Goal: Task Accomplishment & Management: Use online tool/utility

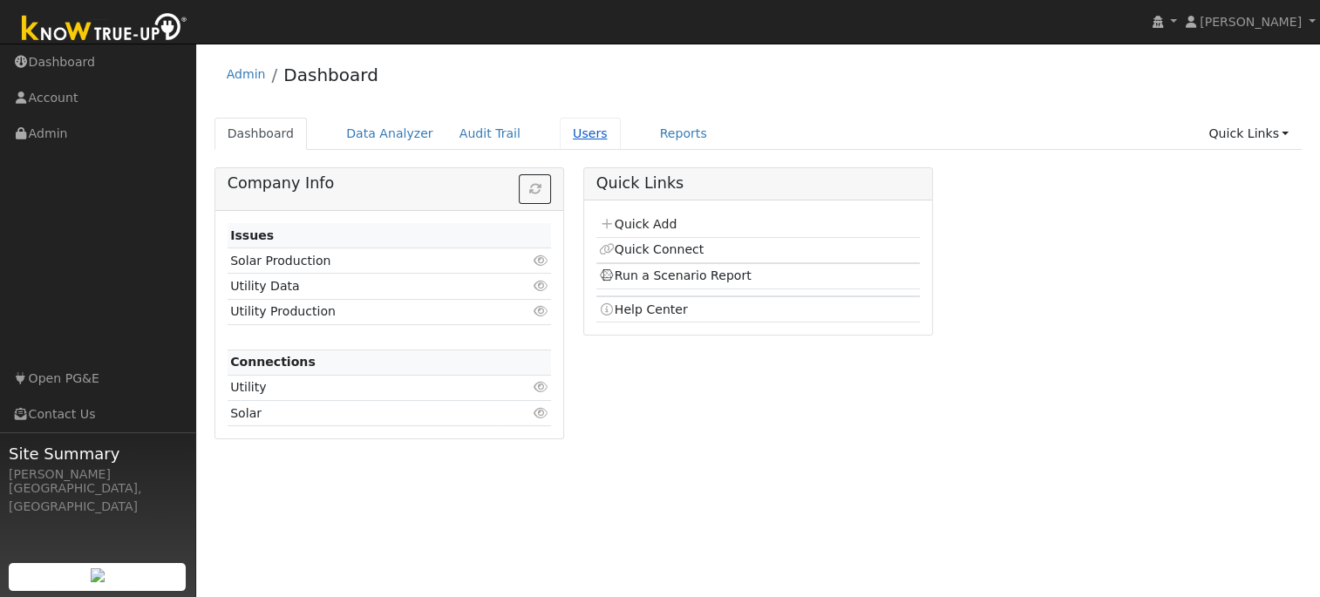
click at [560, 133] on link "Users" at bounding box center [590, 134] width 61 height 32
click at [629, 223] on link "Quick Add" at bounding box center [638, 224] width 78 height 14
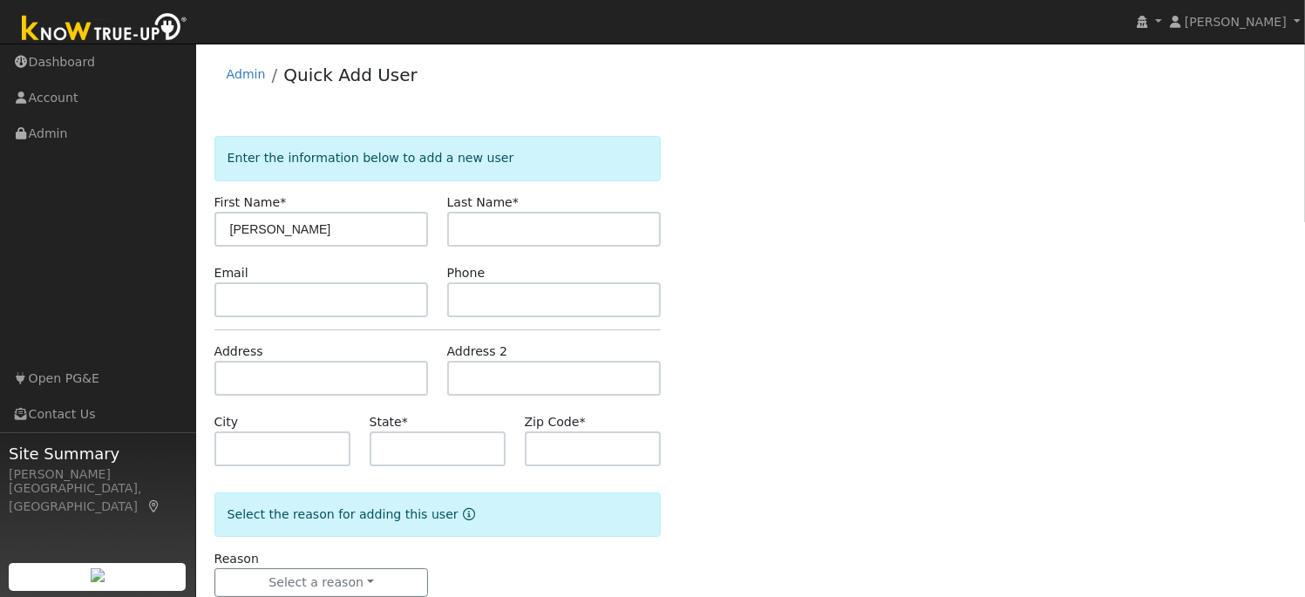
type input "[PERSON_NAME]"
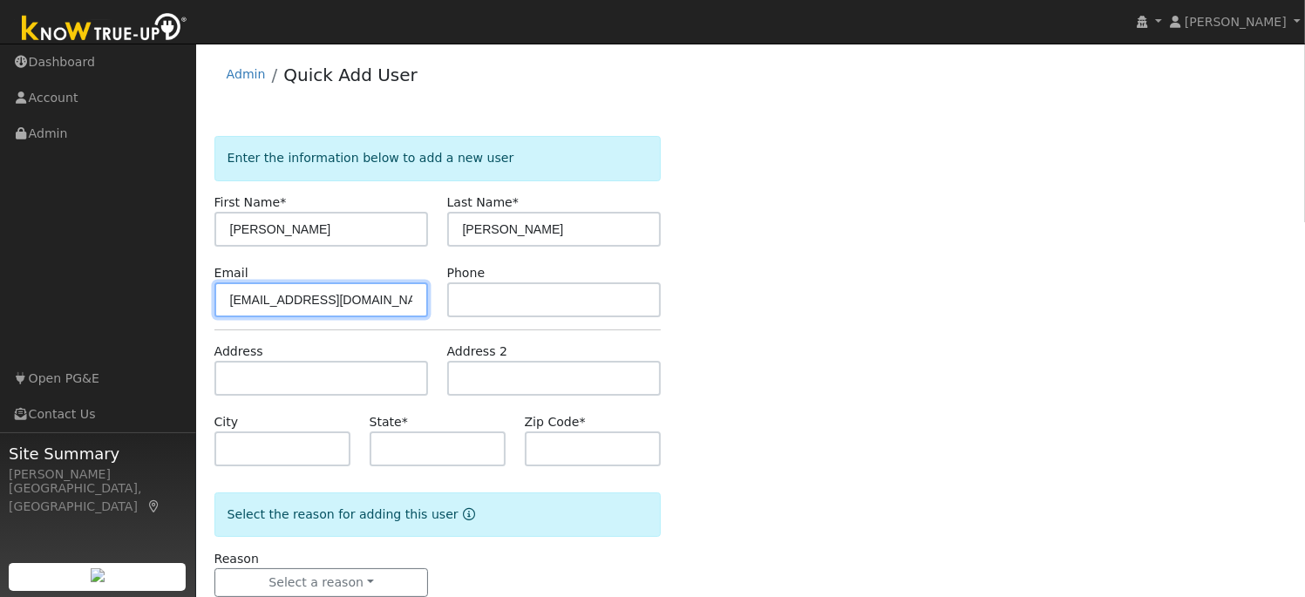
type input "kawalek3ms@sbcglobal.net"
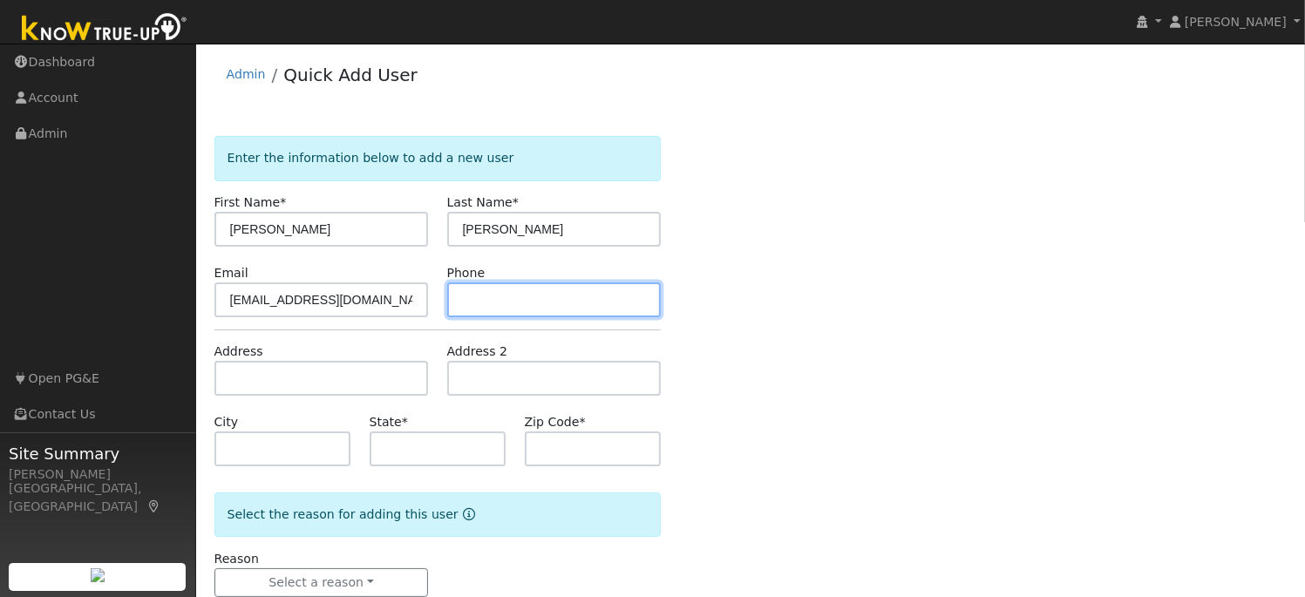
click at [459, 293] on input "text" at bounding box center [554, 299] width 214 height 35
type input "2096620226"
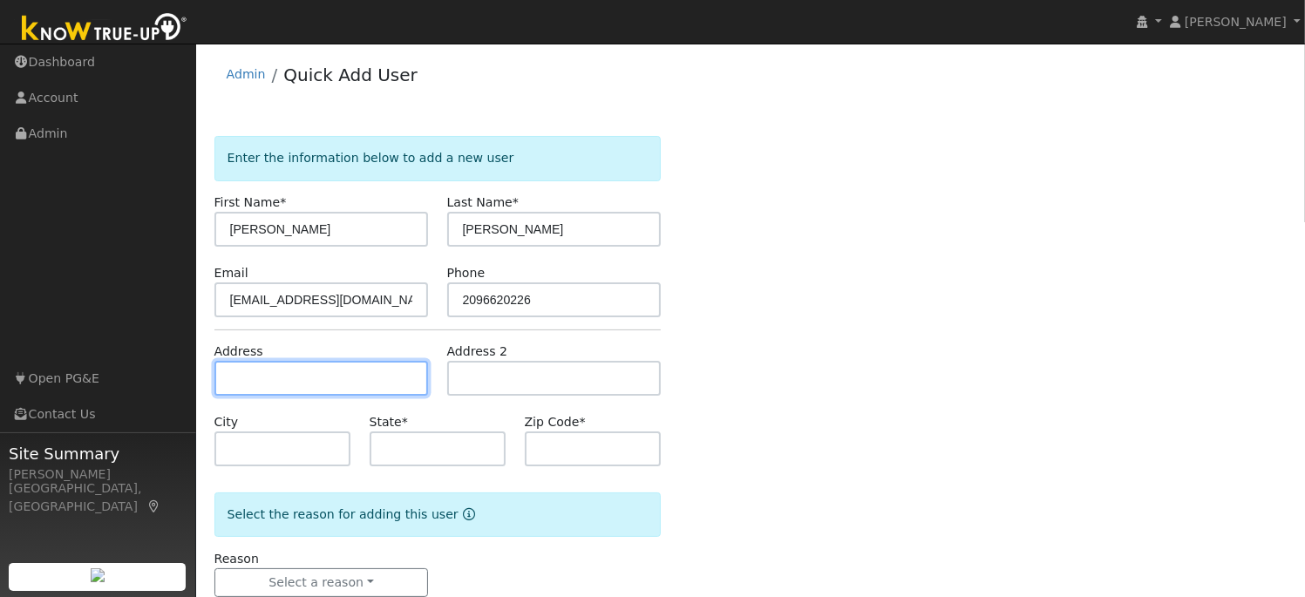
click at [241, 377] on input "text" at bounding box center [321, 378] width 214 height 35
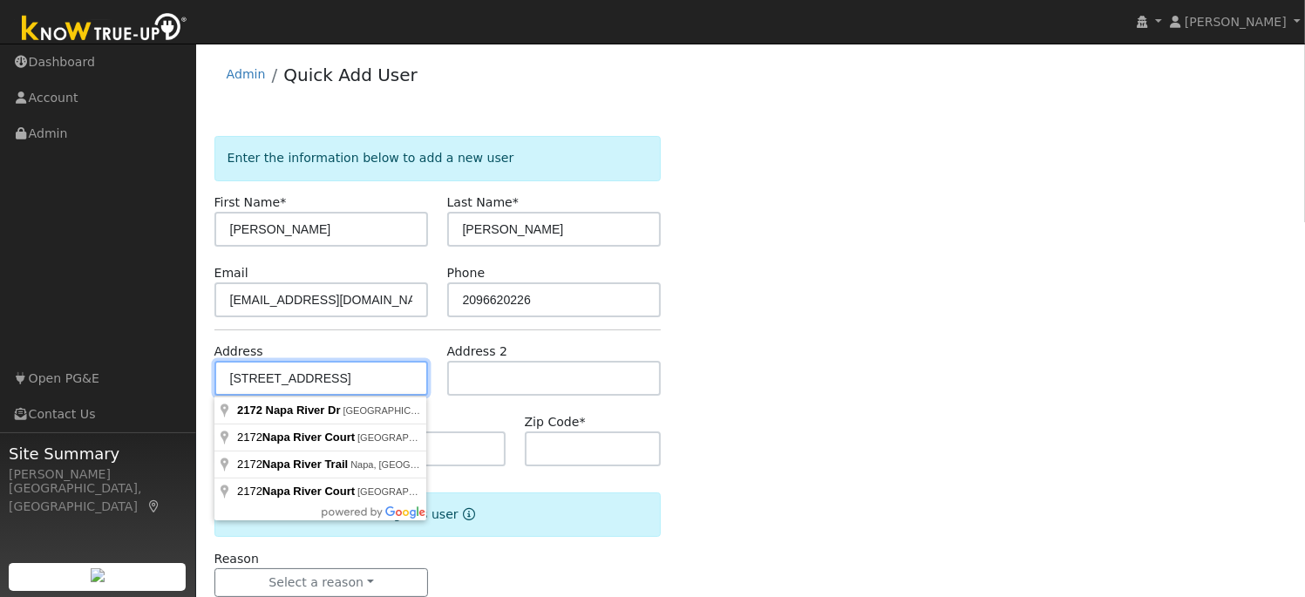
click at [359, 377] on input "2172 Napa River Dr." at bounding box center [321, 378] width 214 height 35
type input "2172 Napa River Drive"
type input "Stockton"
type input "CA"
type input "95206"
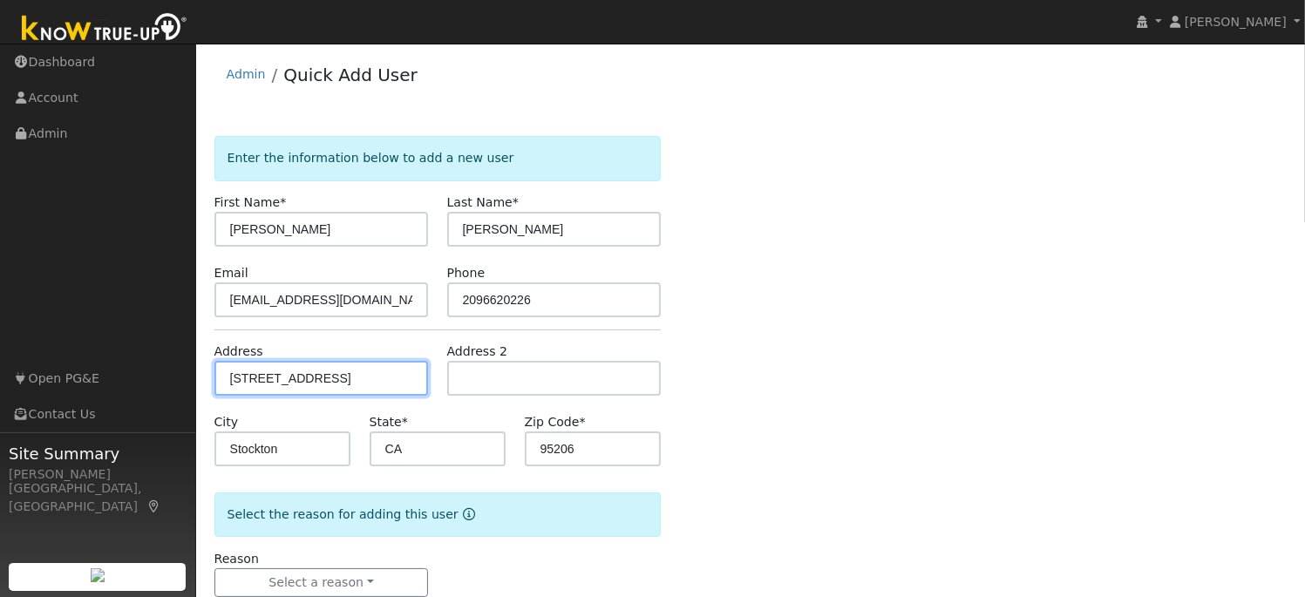
scroll to position [42, 0]
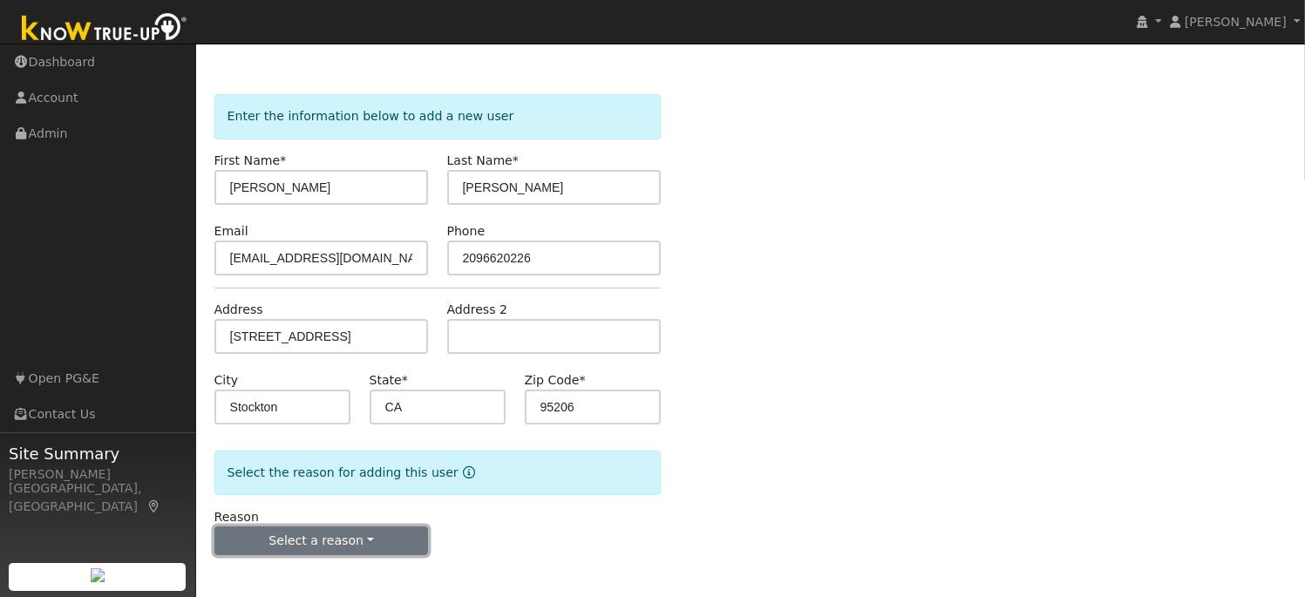
click at [283, 538] on button "Select a reason" at bounding box center [321, 542] width 214 height 30
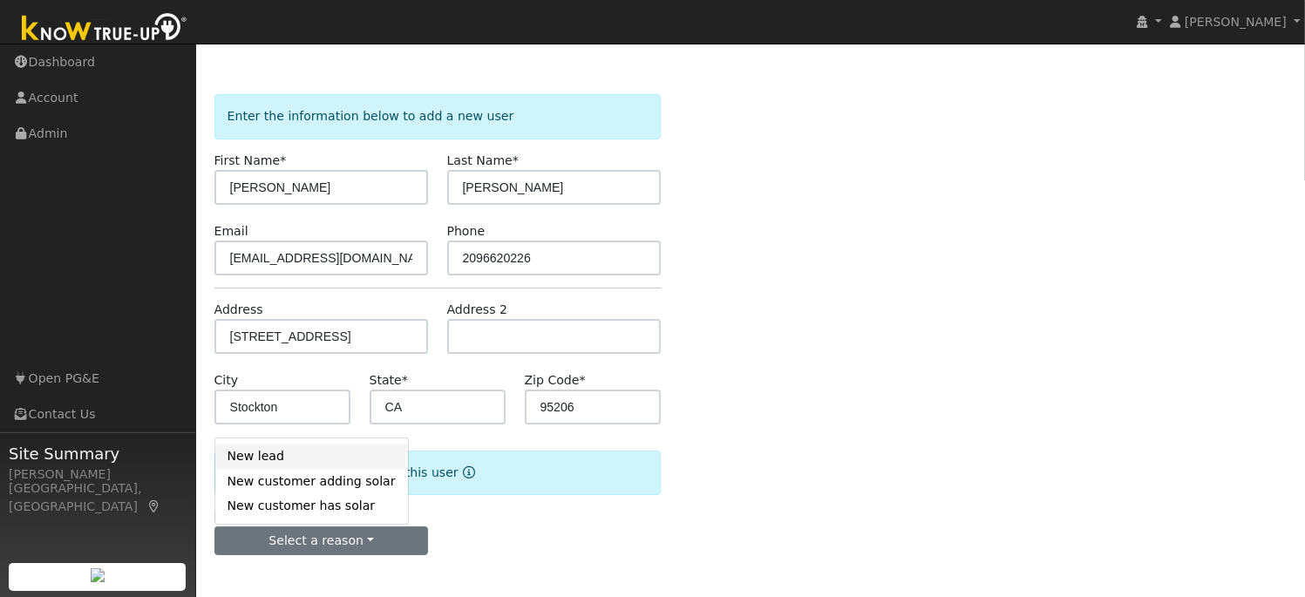
click at [289, 461] on link "New lead" at bounding box center [311, 457] width 193 height 24
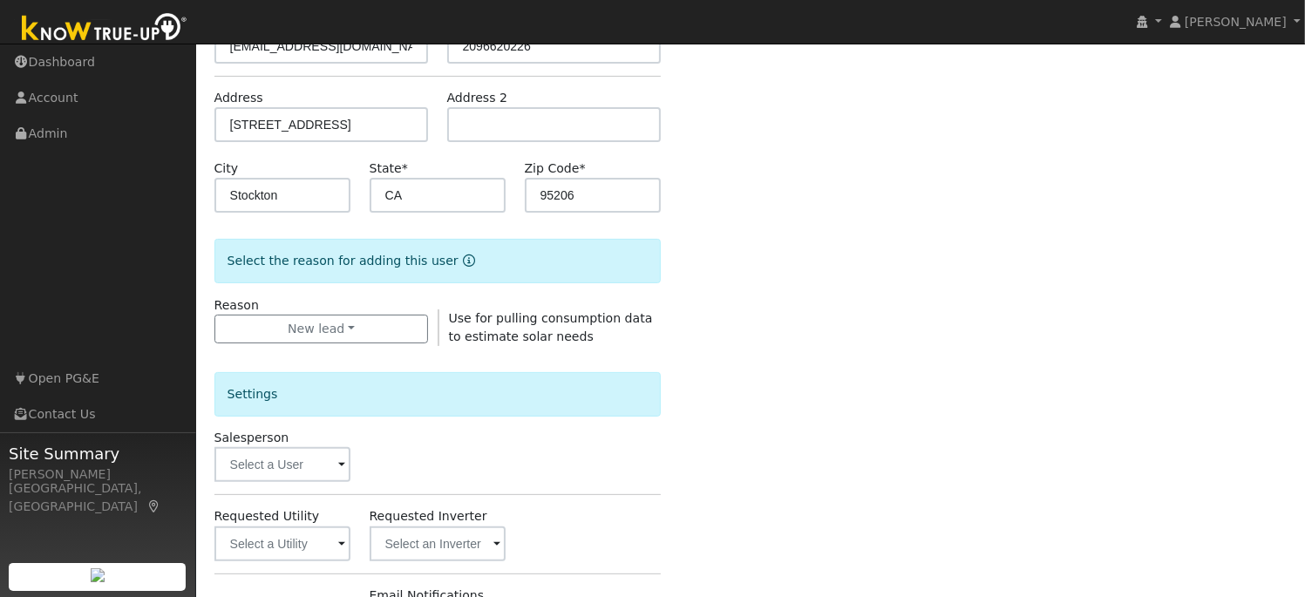
scroll to position [365, 0]
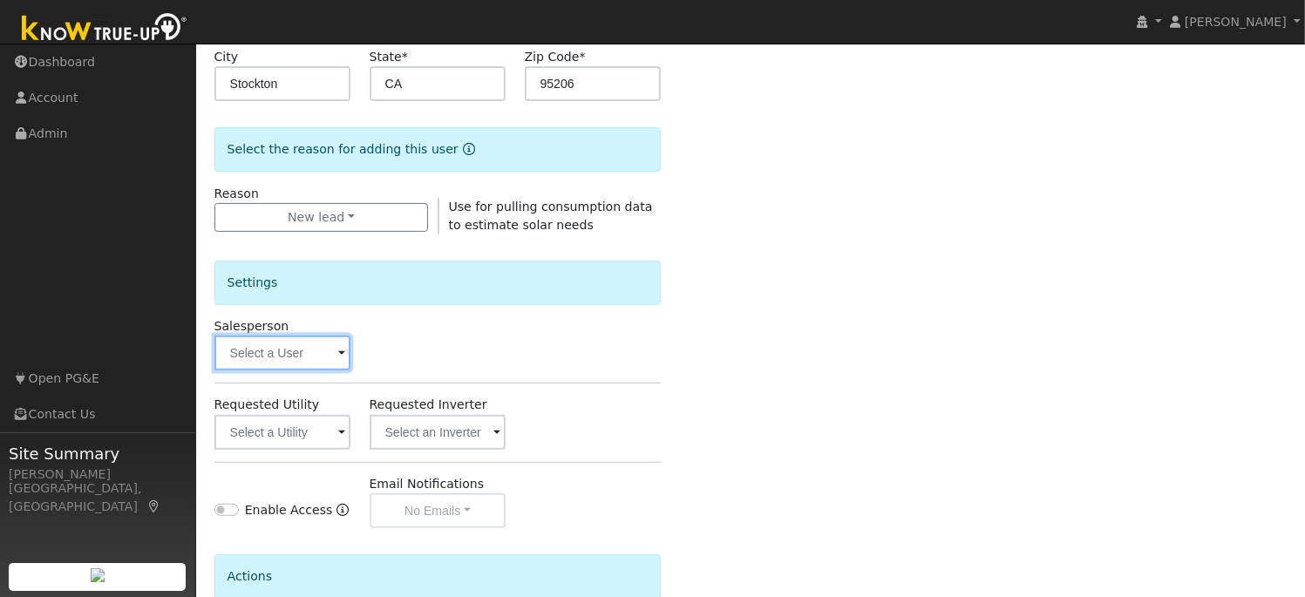
click at [334, 351] on input "text" at bounding box center [282, 353] width 137 height 35
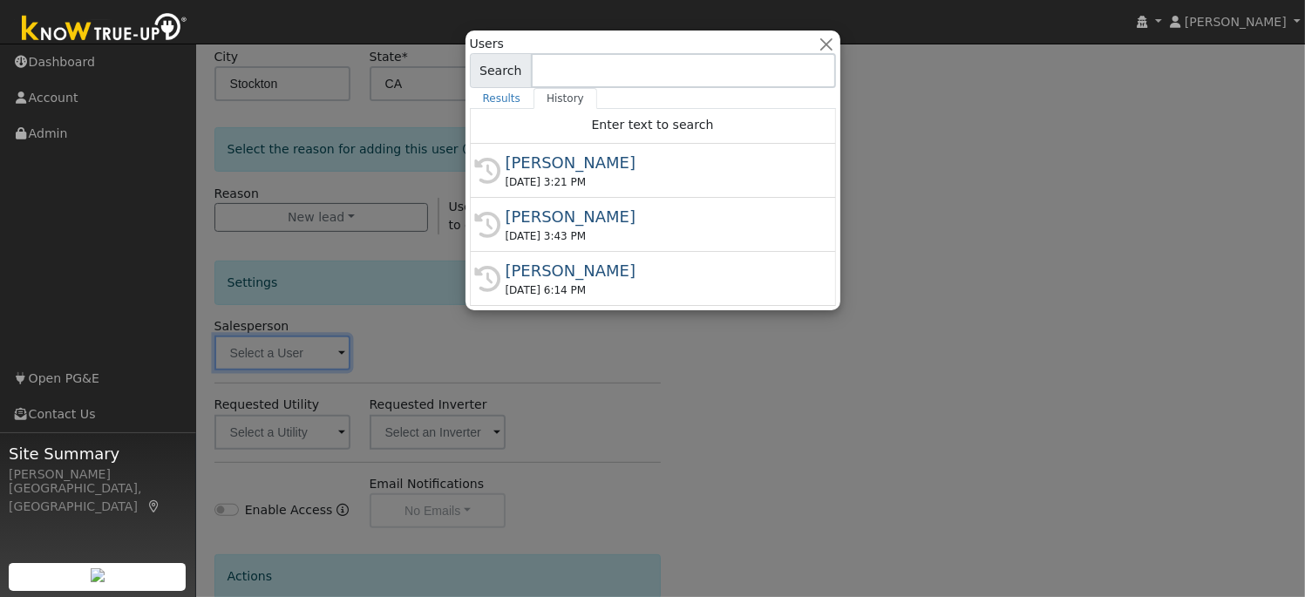
click at [336, 350] on div at bounding box center [652, 298] width 1305 height 597
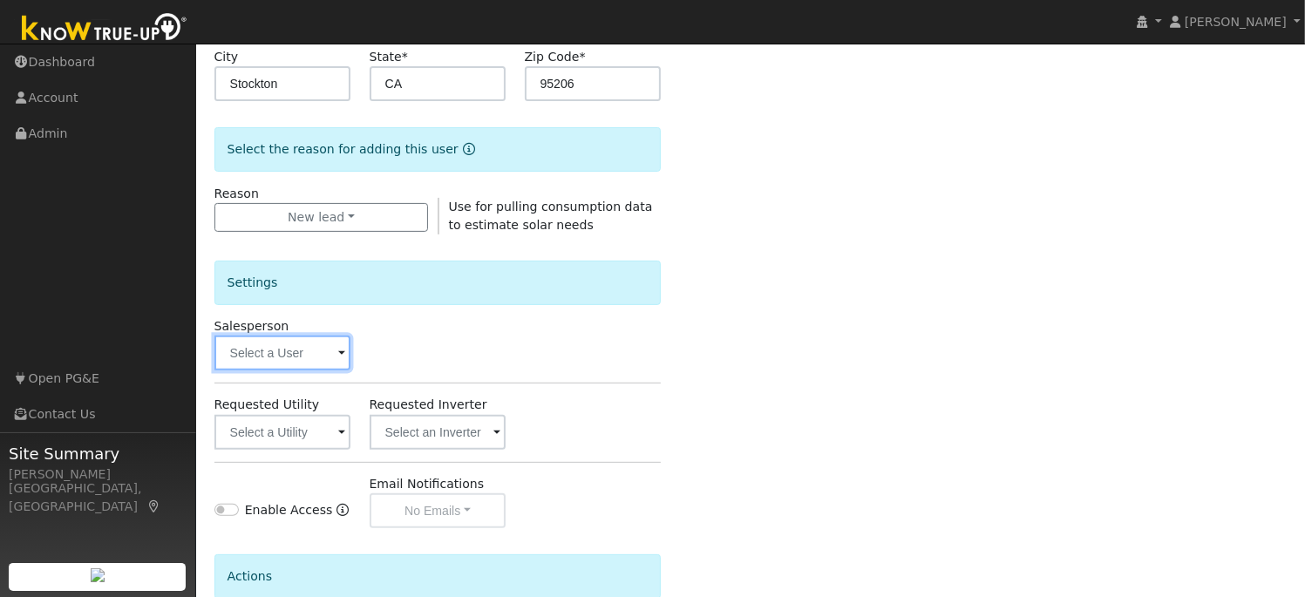
click at [331, 353] on input "text" at bounding box center [282, 353] width 137 height 35
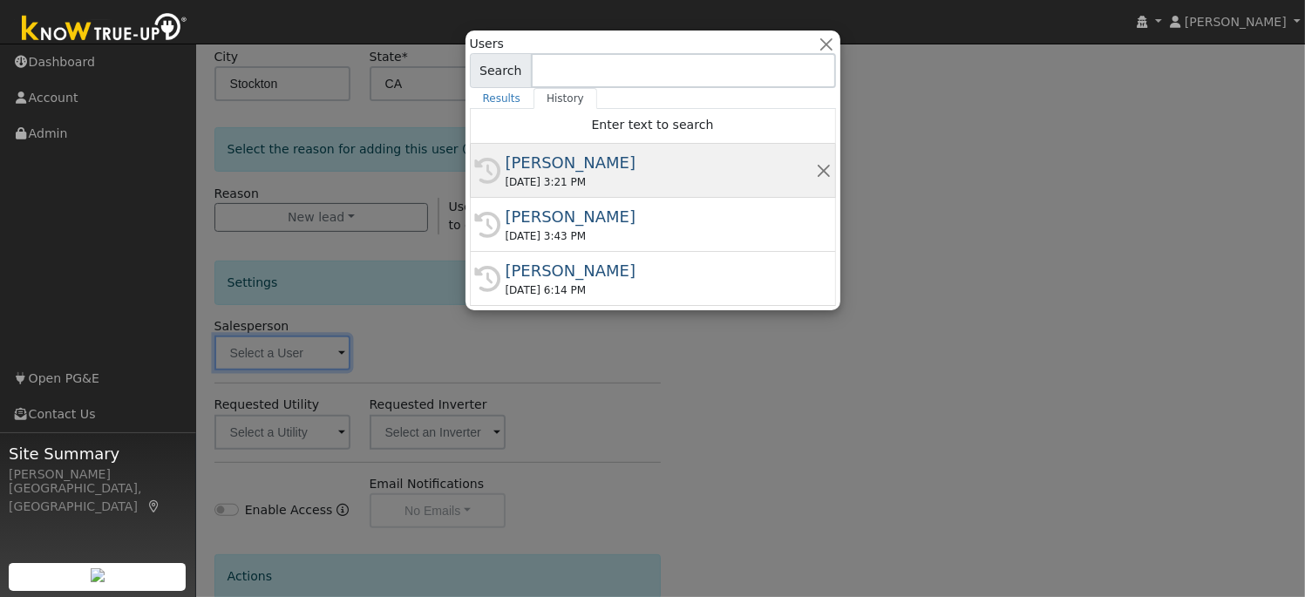
click at [551, 172] on div "[PERSON_NAME]" at bounding box center [661, 163] width 310 height 24
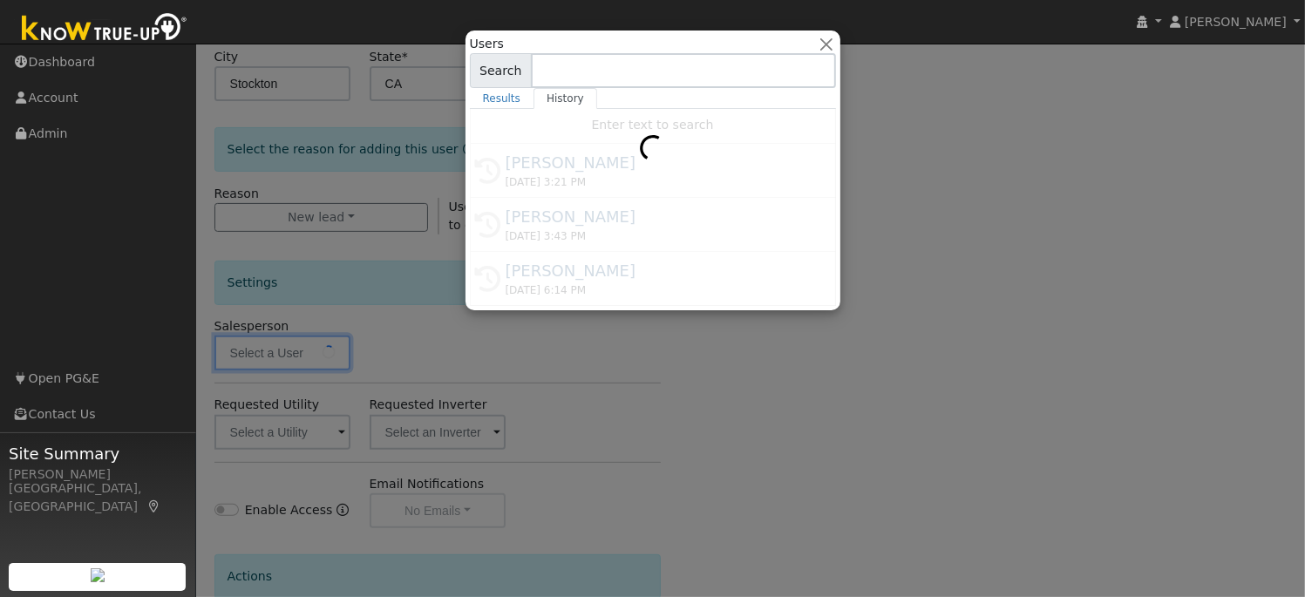
type input "[PERSON_NAME]"
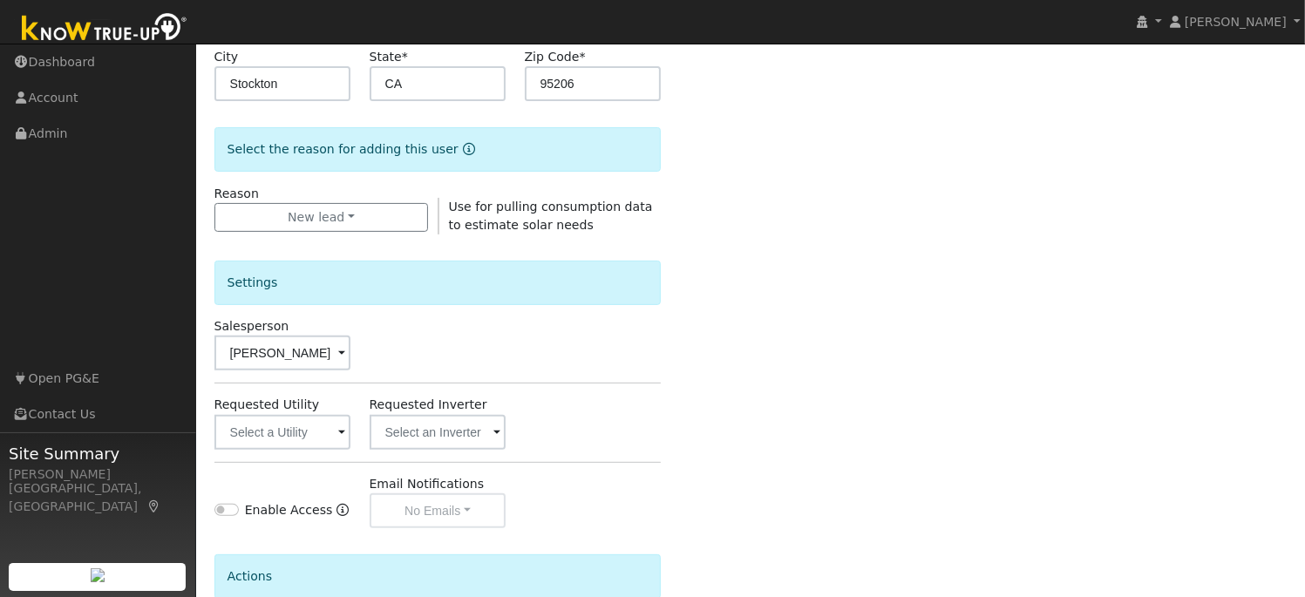
click at [342, 434] on span at bounding box center [341, 434] width 7 height 20
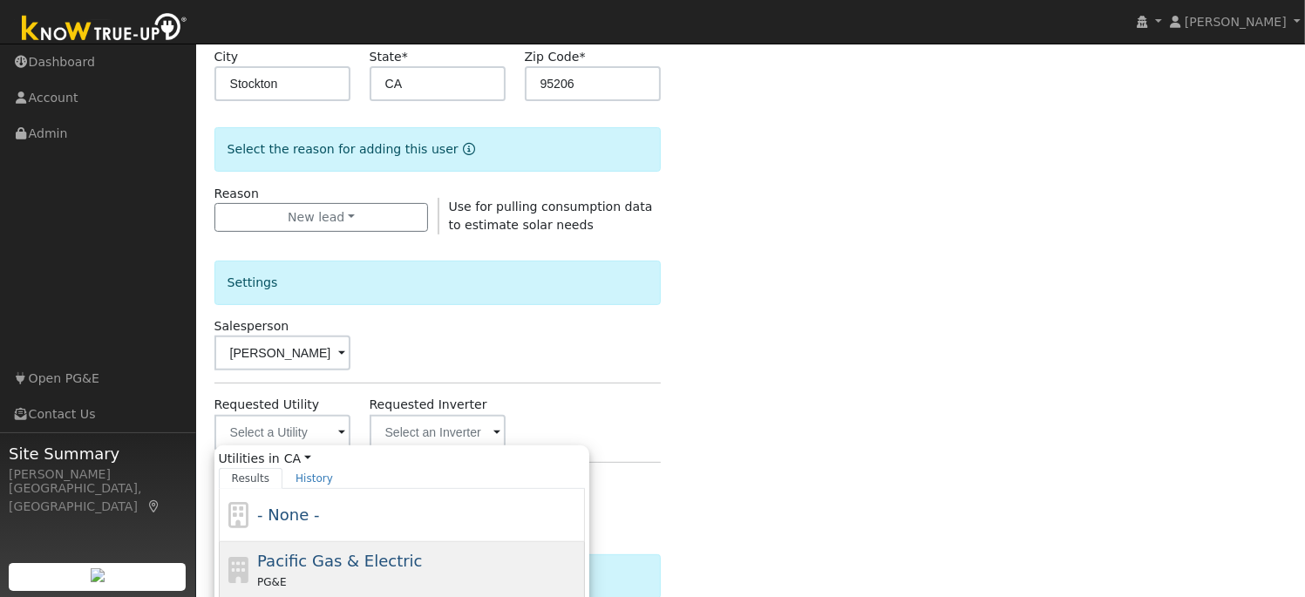
click at [330, 568] on span "Pacific Gas & Electric" at bounding box center [339, 561] width 165 height 18
type input "Pacific Gas & Electric"
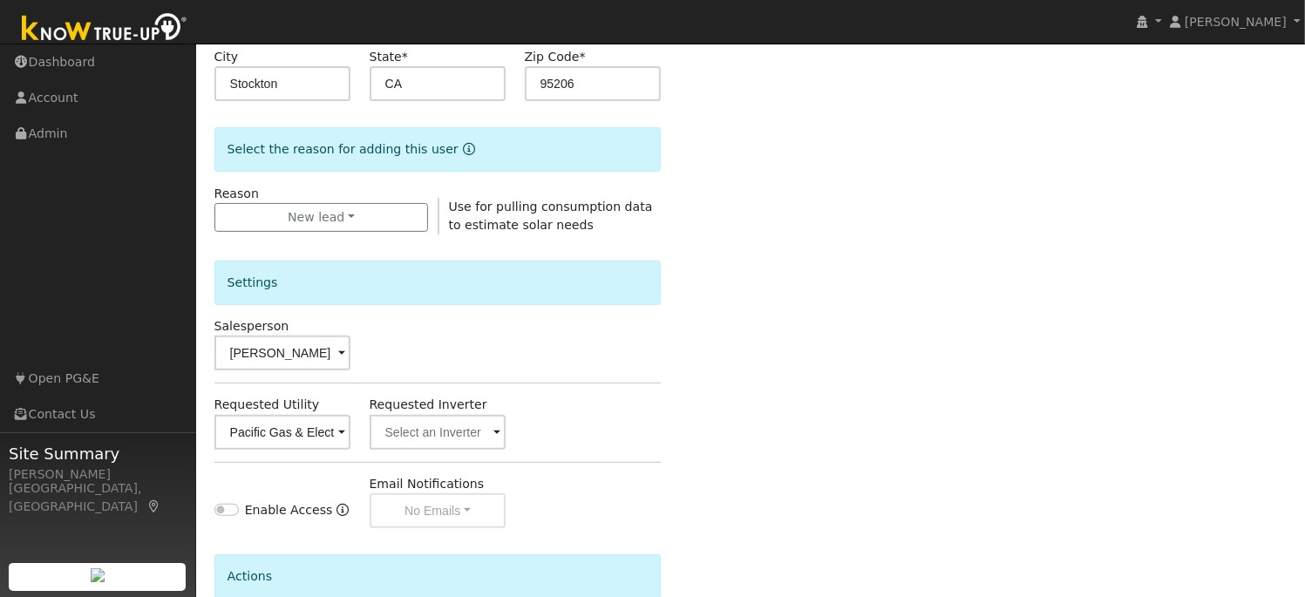
click at [495, 432] on span at bounding box center [496, 434] width 7 height 20
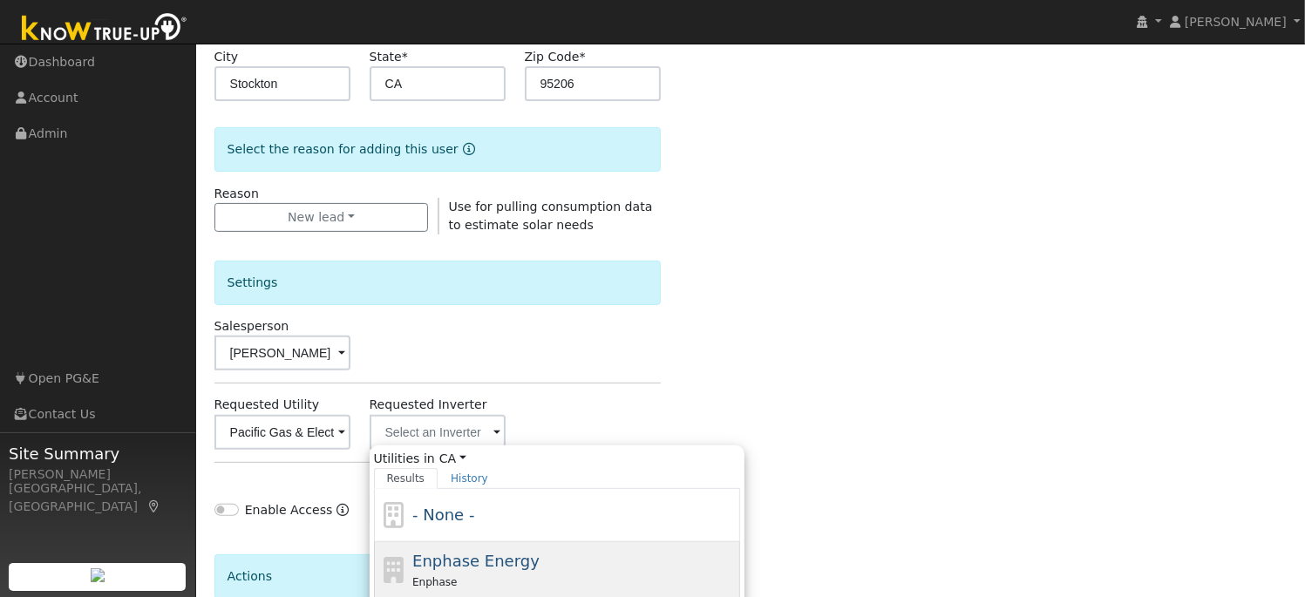
click at [486, 561] on span "Enphase Energy" at bounding box center [475, 561] width 127 height 18
type input "Enphase Energy"
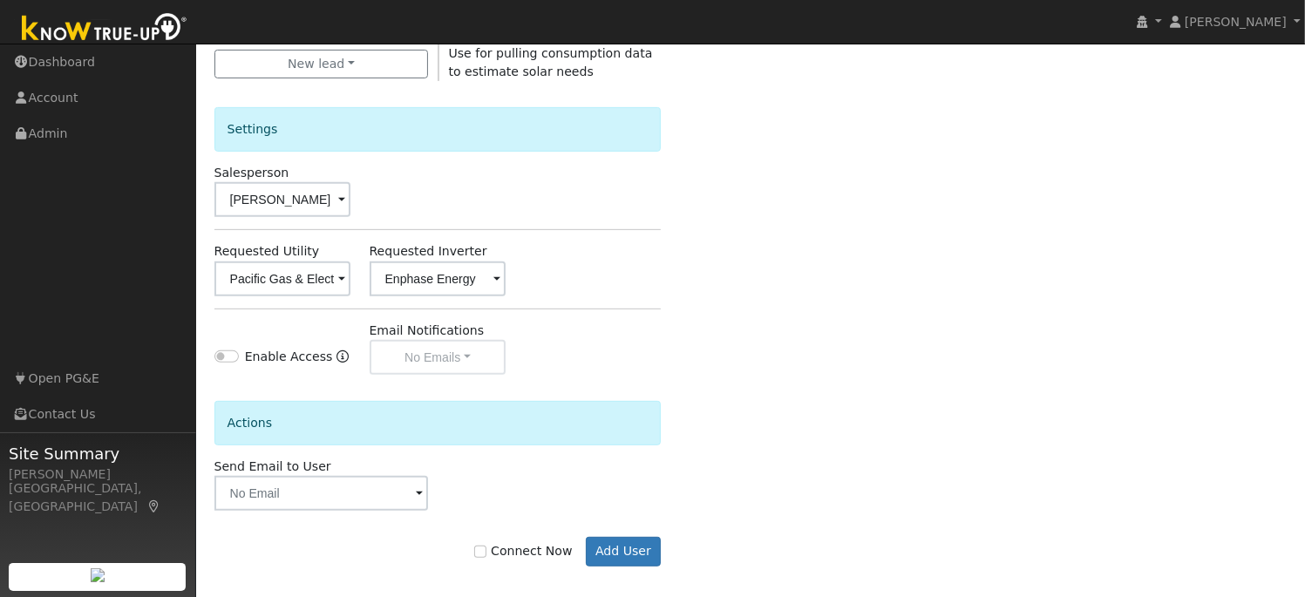
scroll to position [529, 0]
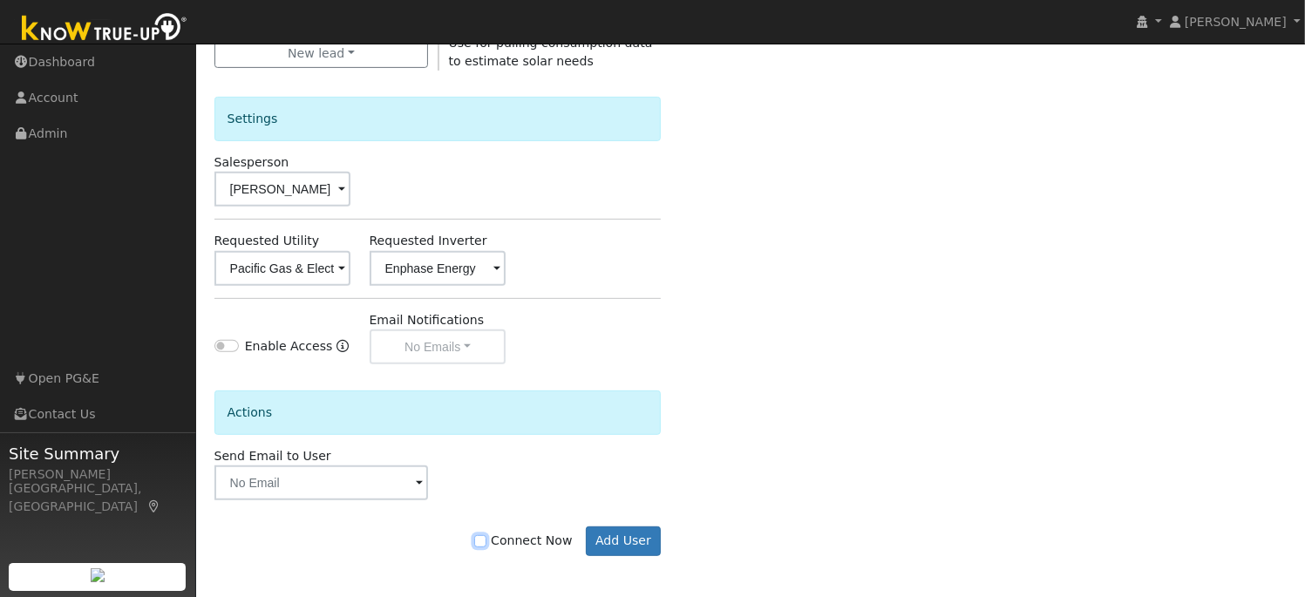
click at [486, 542] on input "Connect Now" at bounding box center [480, 541] width 12 height 12
checkbox input "true"
click at [632, 543] on button "Add User" at bounding box center [624, 542] width 76 height 30
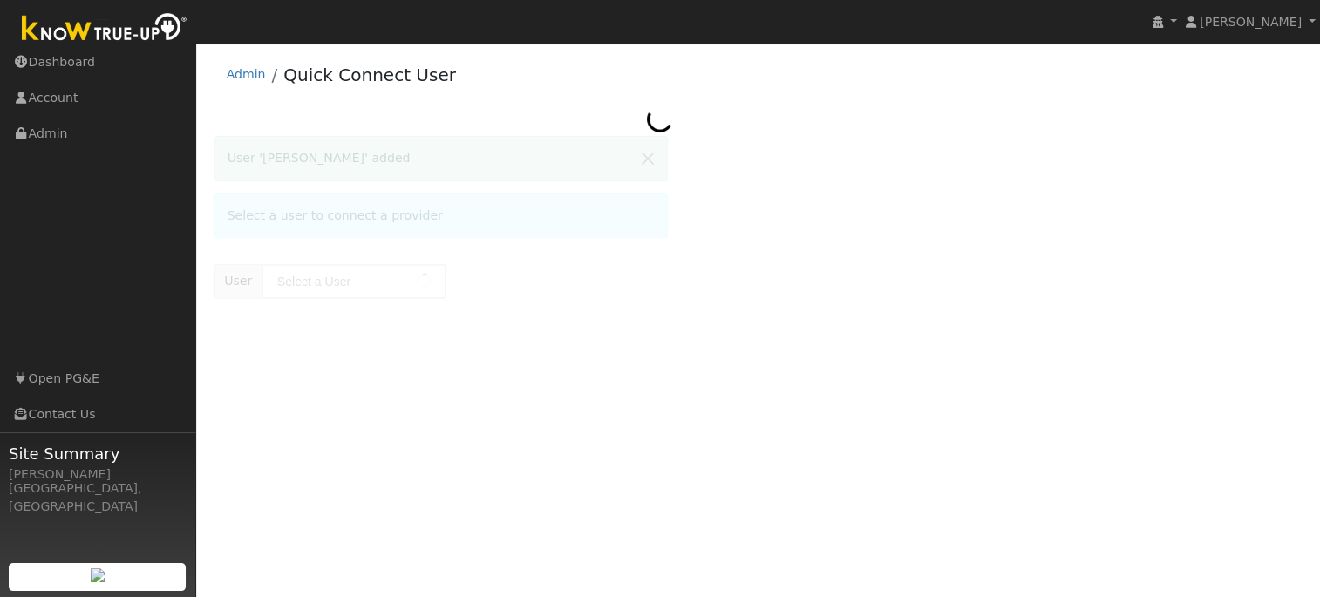
type input "Marilyn Kawalek"
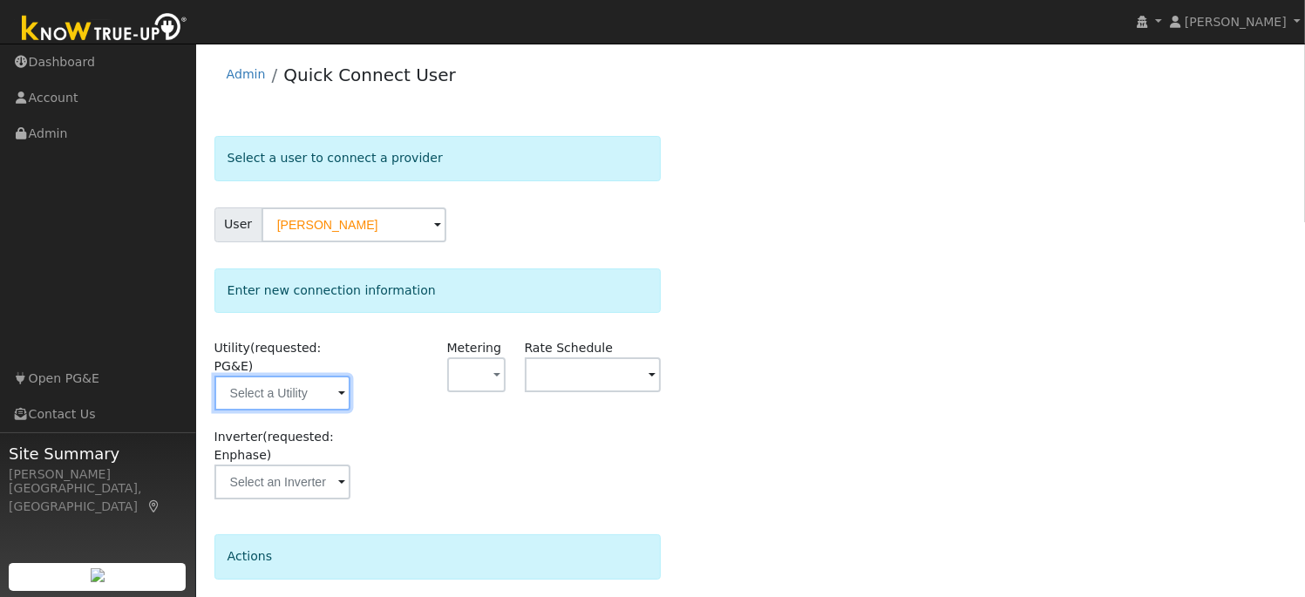
click at [334, 376] on input "text" at bounding box center [282, 393] width 137 height 35
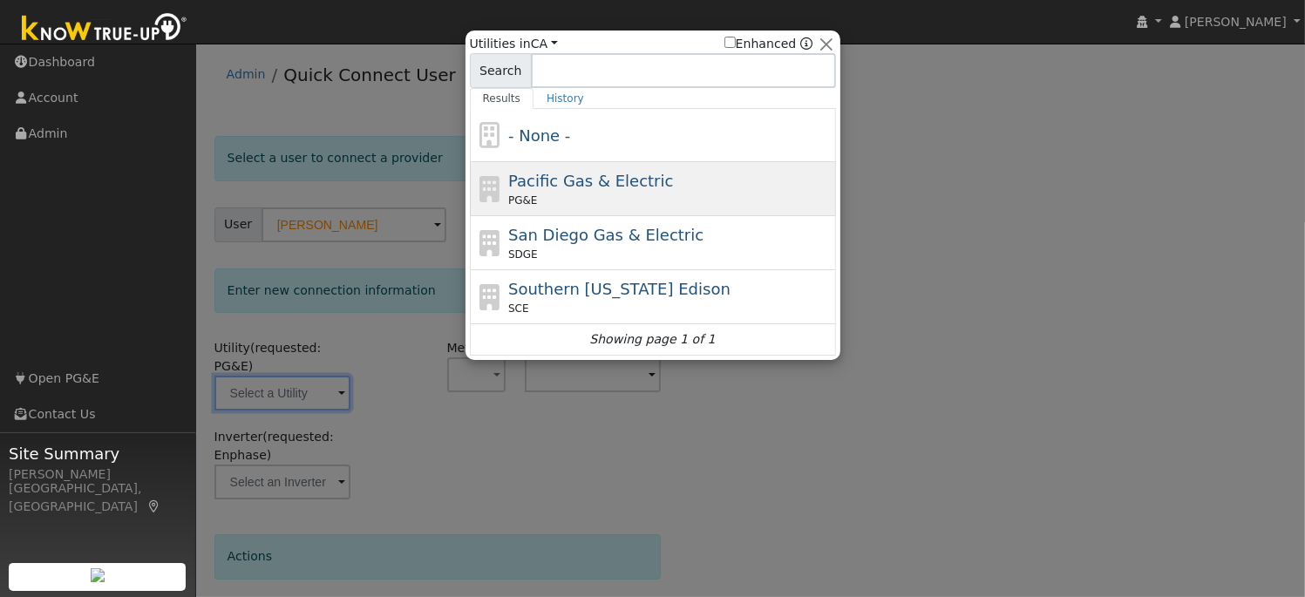
click at [554, 194] on div "PG&E" at bounding box center [669, 201] width 323 height 16
type input "PG&E"
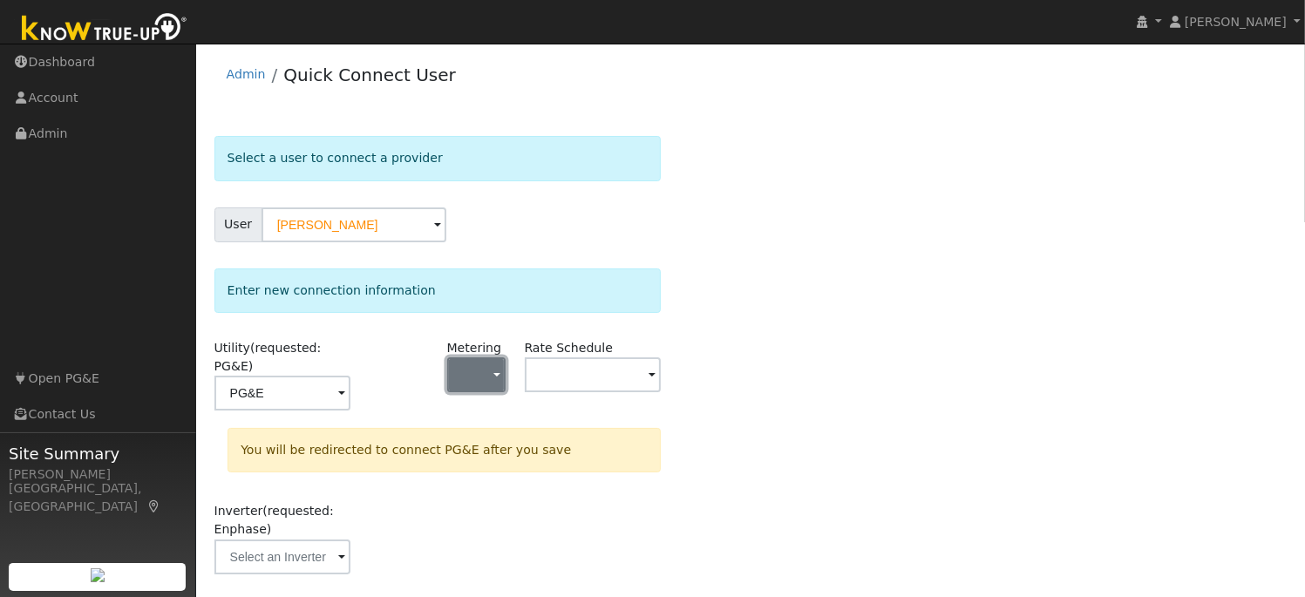
click at [499, 380] on span "button" at bounding box center [496, 376] width 7 height 18
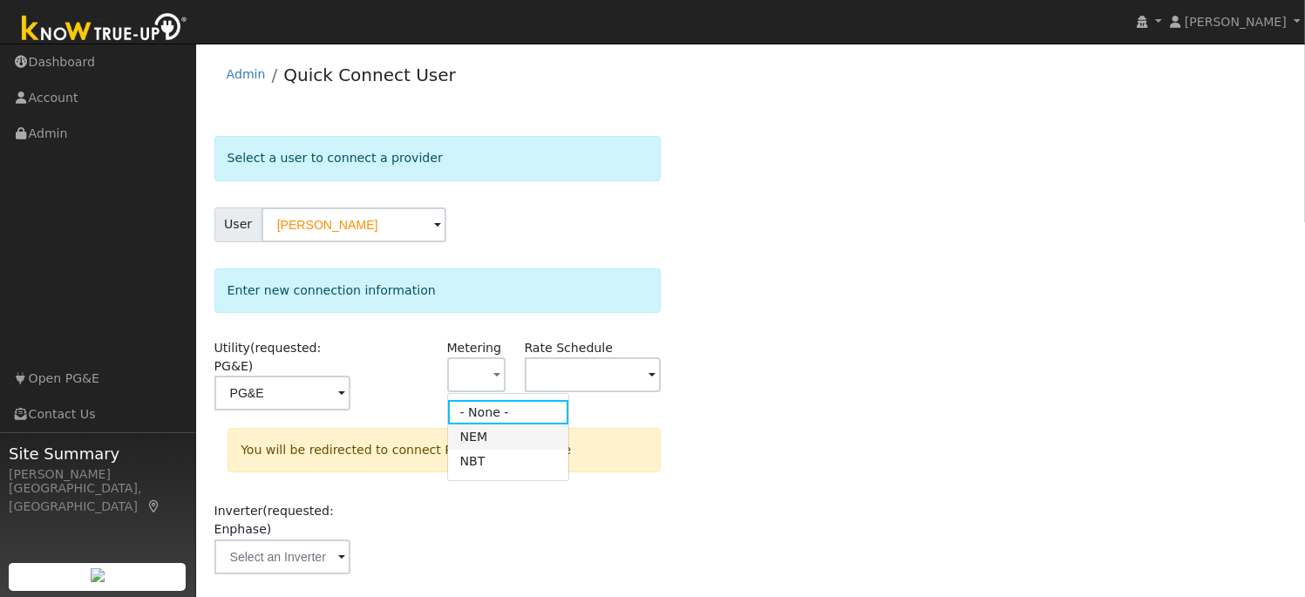
click at [491, 438] on link "NEM" at bounding box center [508, 437] width 121 height 24
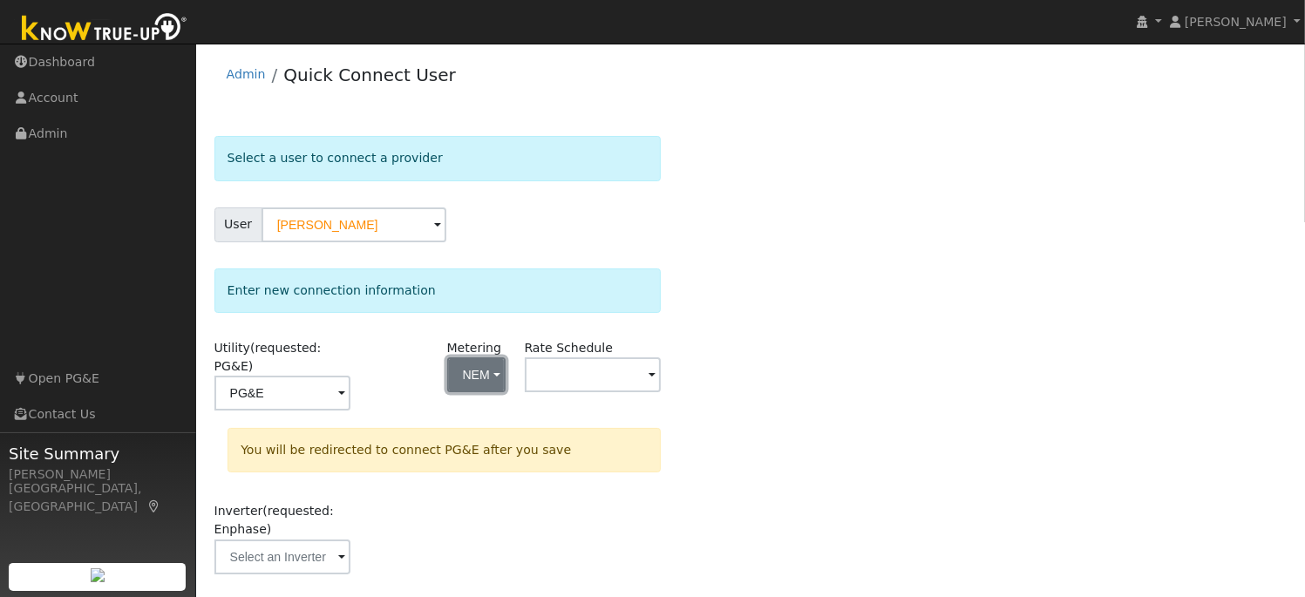
click at [500, 374] on span "button" at bounding box center [496, 376] width 7 height 18
click at [652, 377] on span at bounding box center [652, 376] width 7 height 20
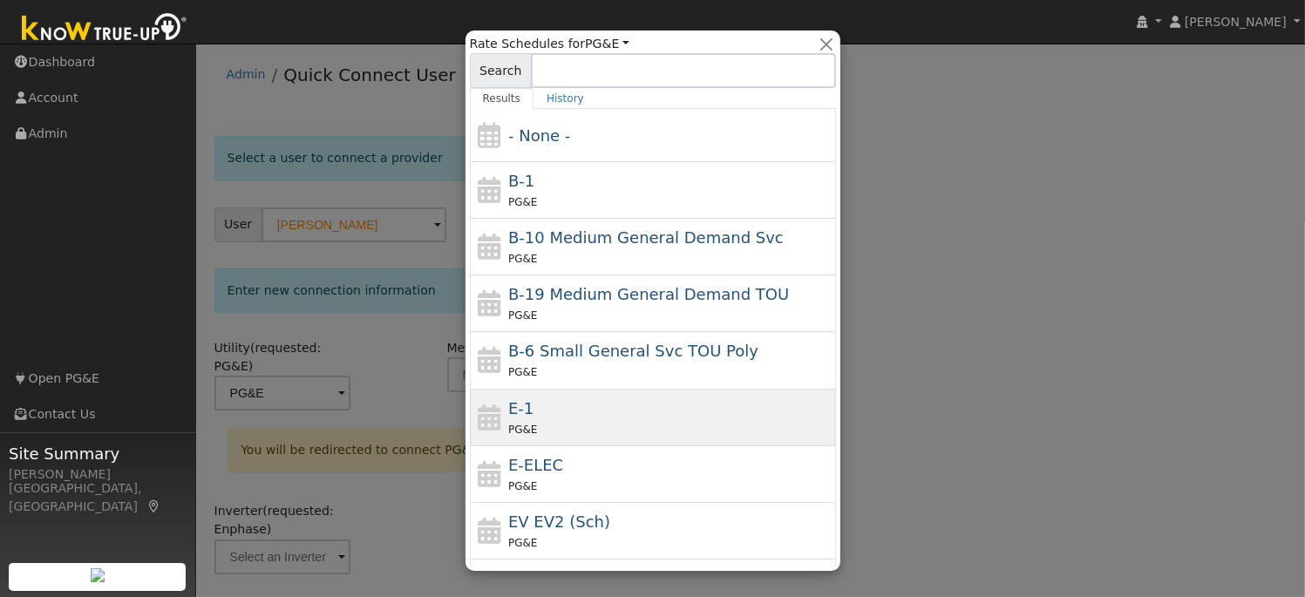
click at [554, 408] on div "E-1 PG&E" at bounding box center [669, 418] width 323 height 42
type input "E-1"
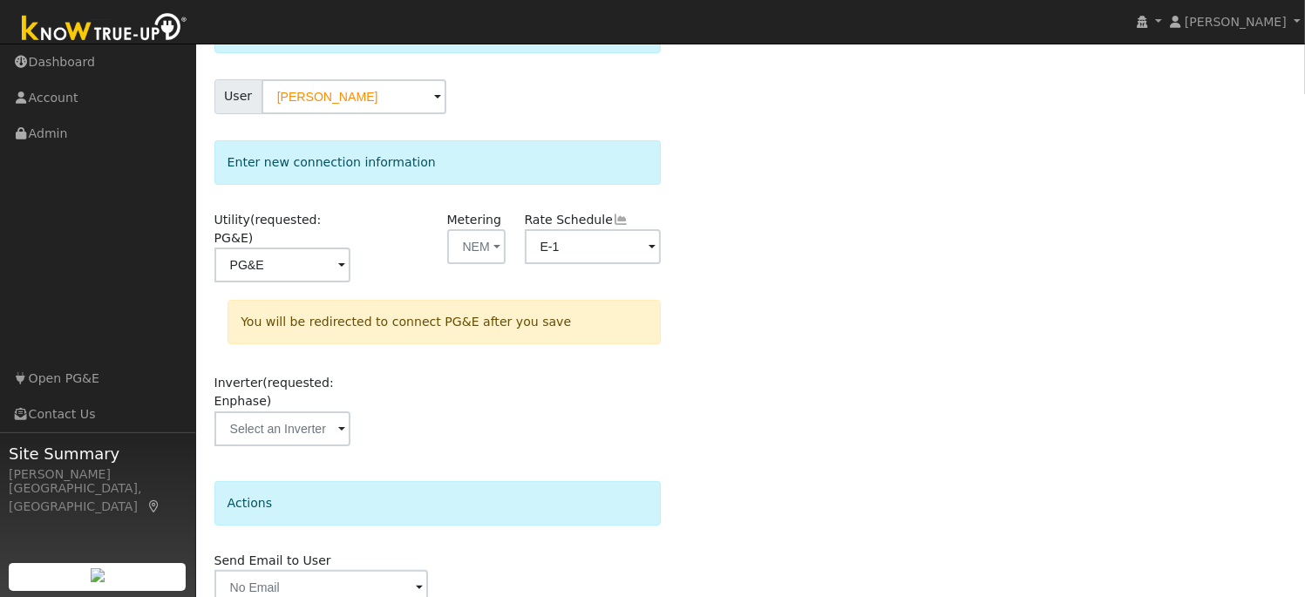
scroll to position [187, 0]
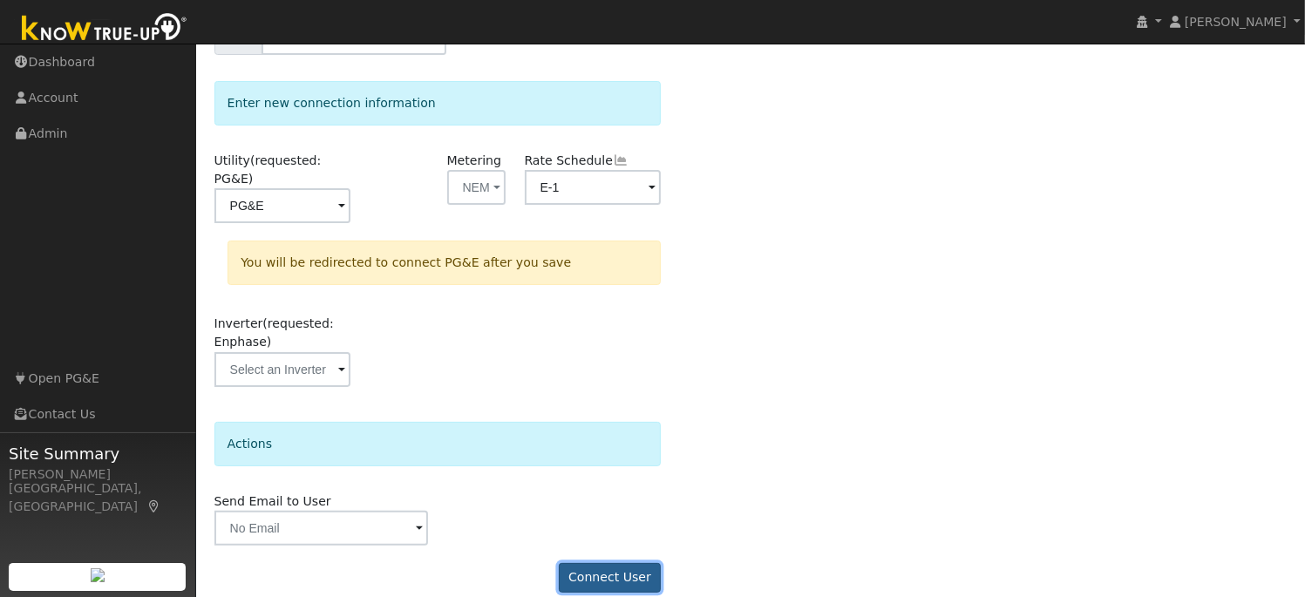
click at [618, 563] on button "Connect User" at bounding box center [610, 578] width 103 height 30
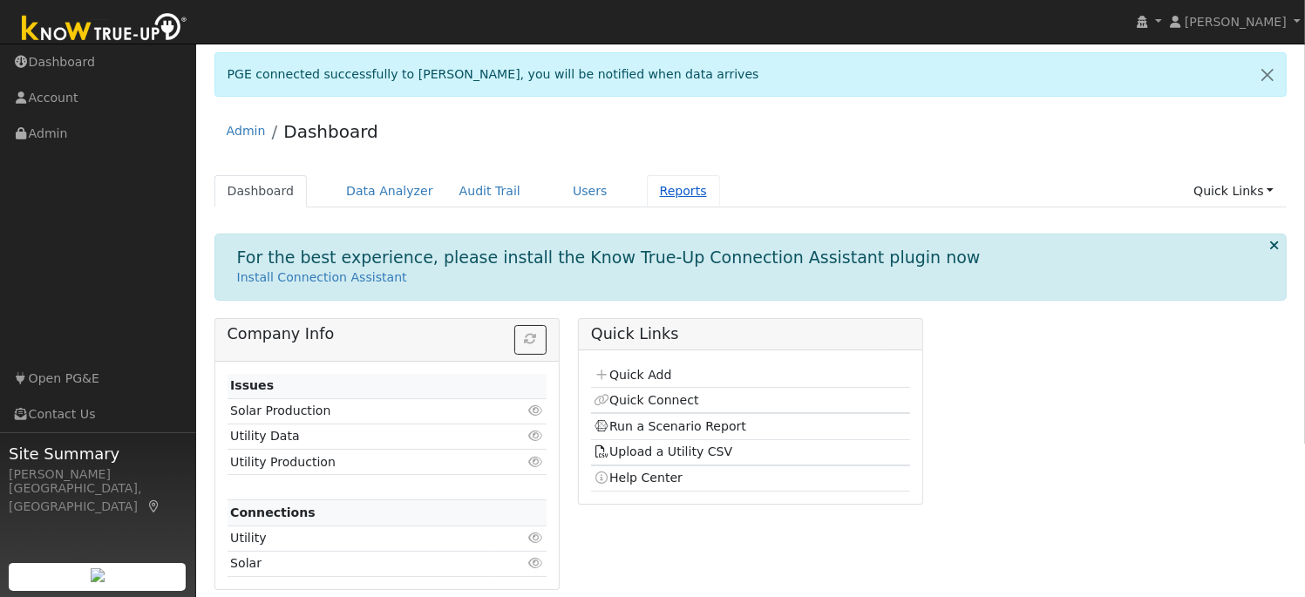
click at [647, 194] on link "Reports" at bounding box center [683, 191] width 73 height 32
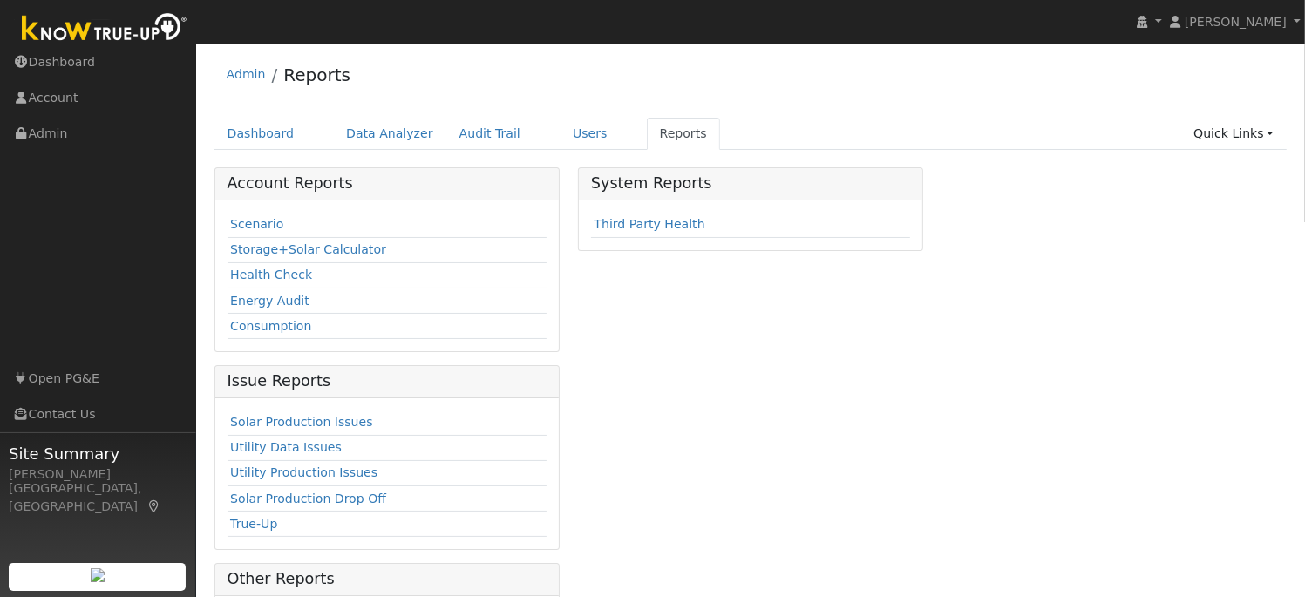
click at [284, 227] on td "Scenario" at bounding box center [387, 225] width 319 height 25
click at [260, 228] on link "Scenario" at bounding box center [256, 224] width 53 height 14
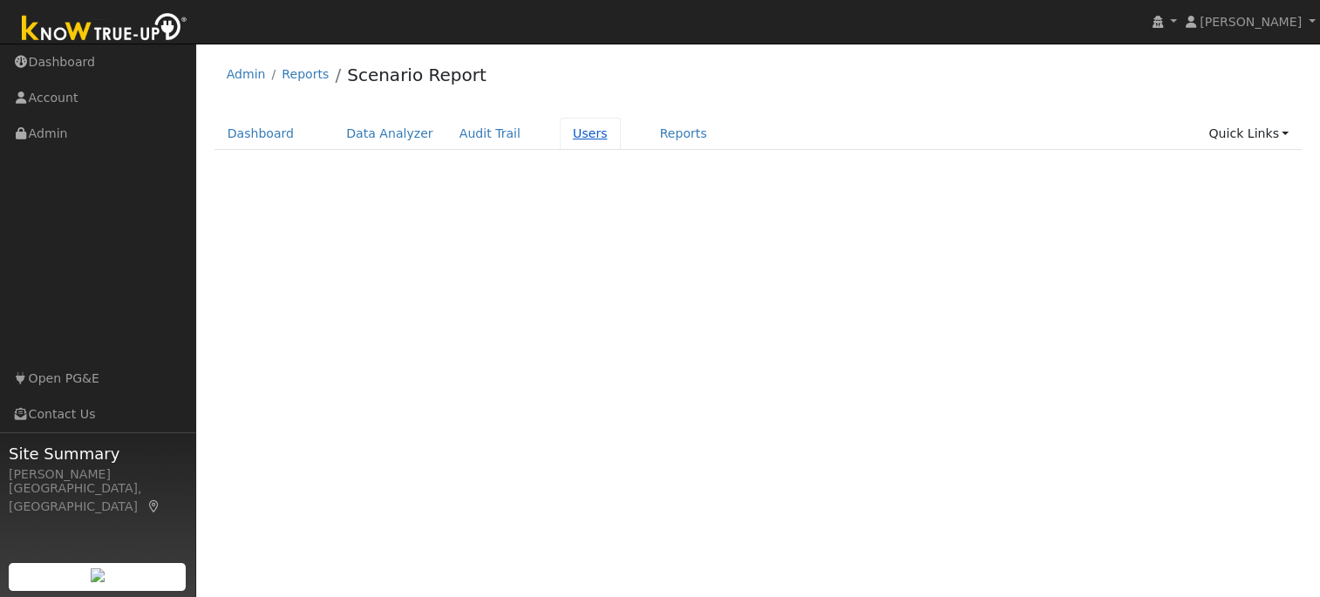
click at [560, 137] on link "Users" at bounding box center [590, 134] width 61 height 32
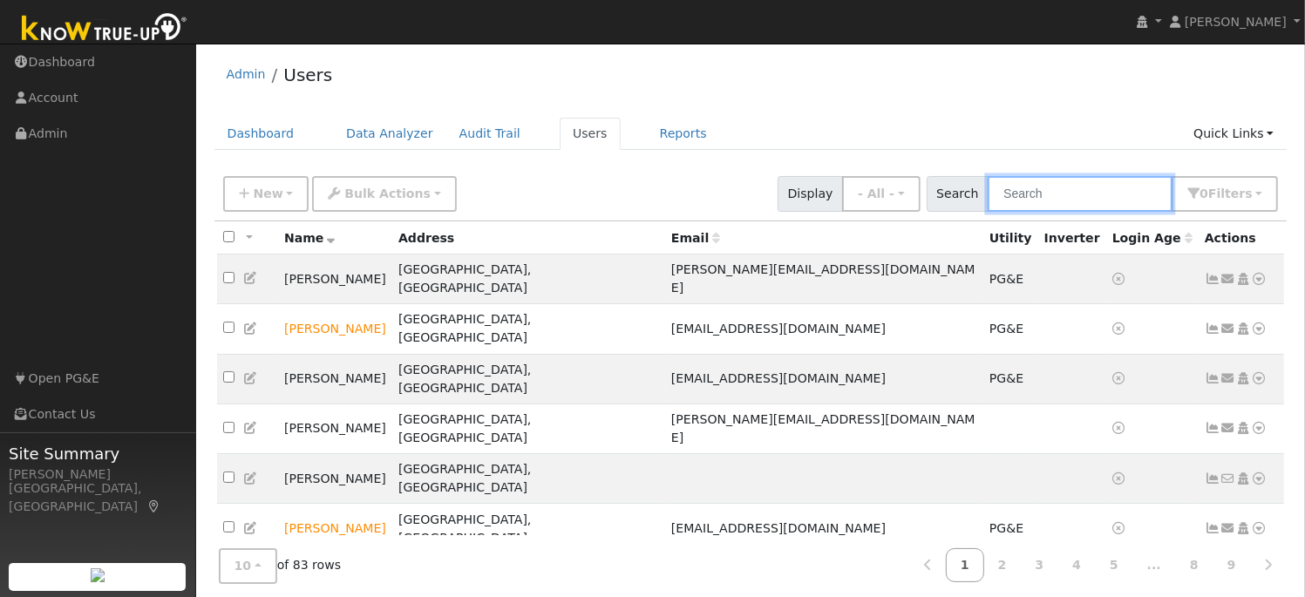
click at [1100, 194] on input "text" at bounding box center [1080, 194] width 185 height 36
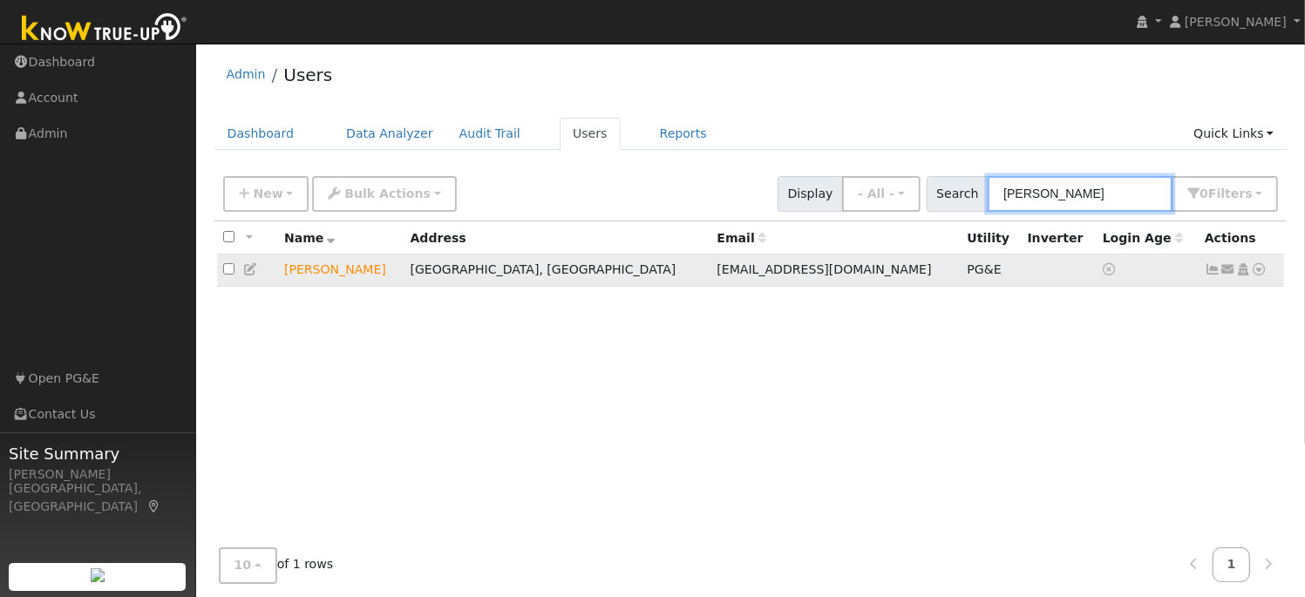
type input "Marilyn Kawa"
click at [1261, 271] on icon at bounding box center [1260, 269] width 16 height 12
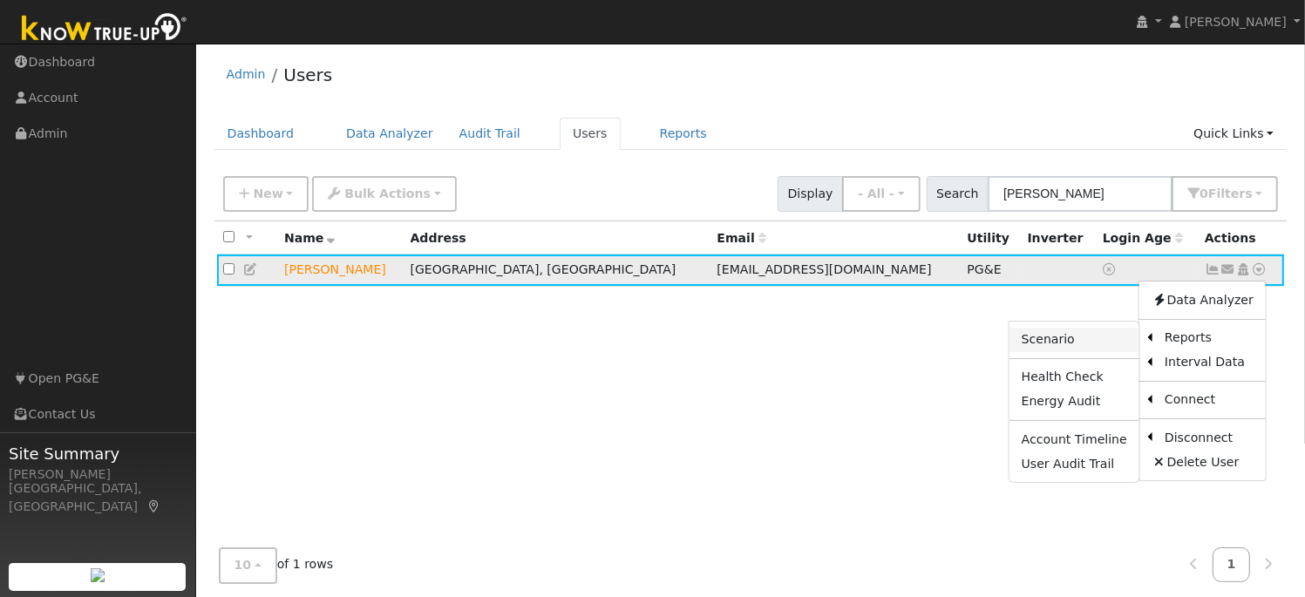
click at [1057, 344] on link "Scenario" at bounding box center [1074, 340] width 130 height 24
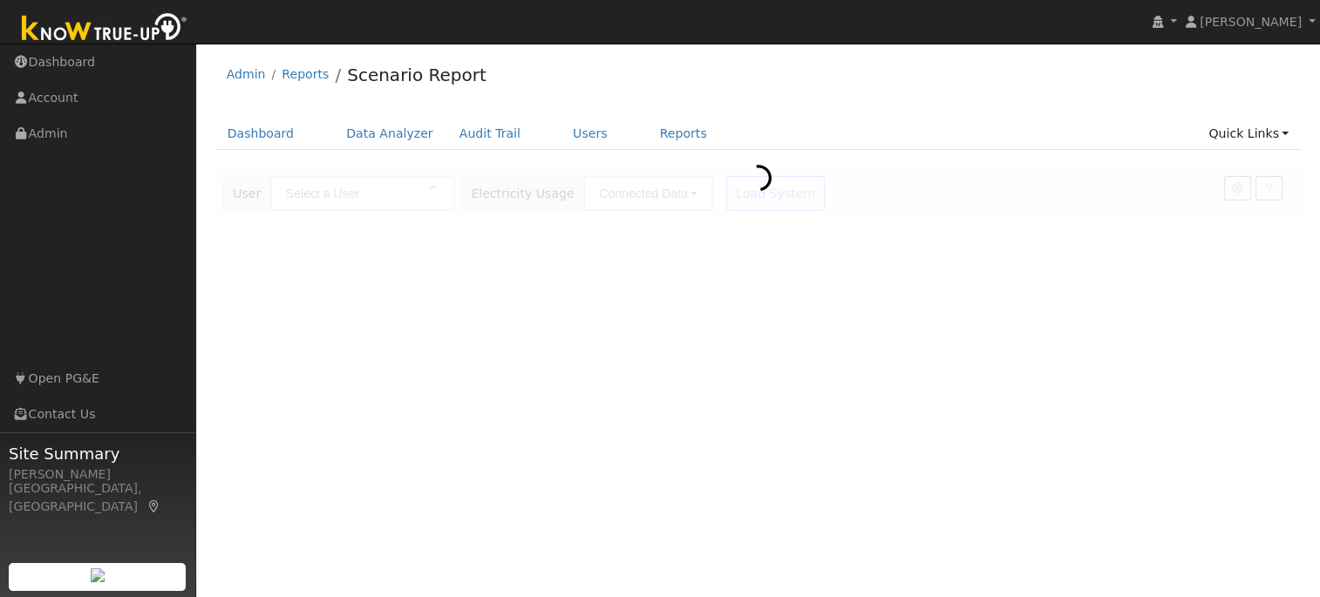
type input "[PERSON_NAME]"
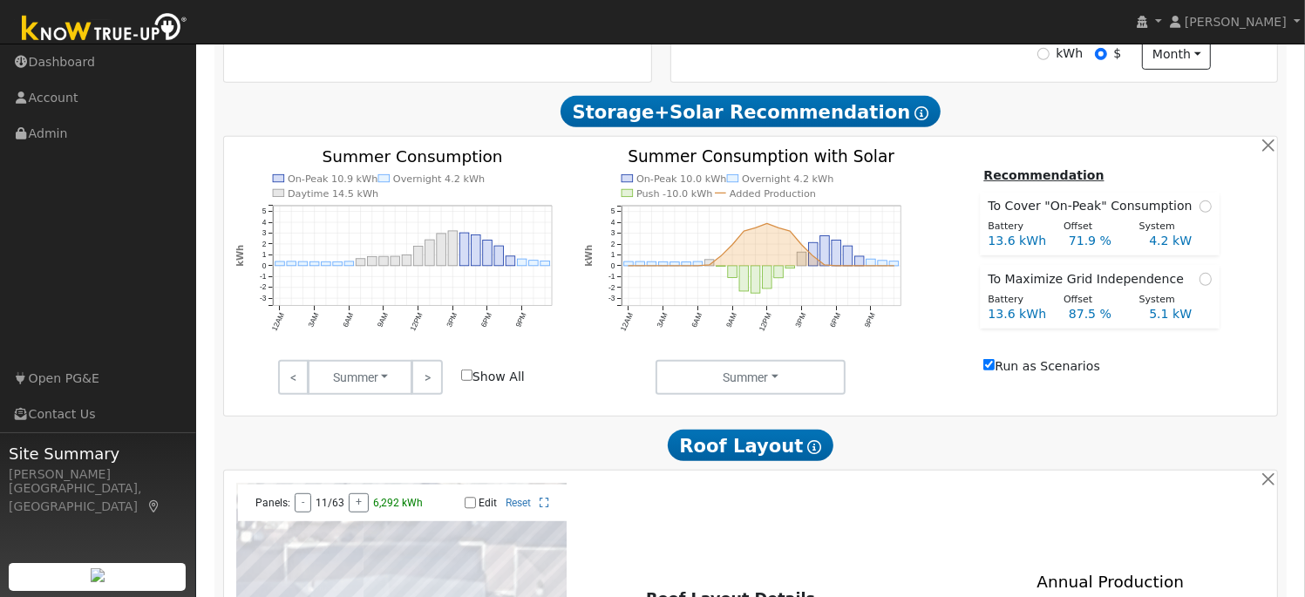
scroll to position [654, 0]
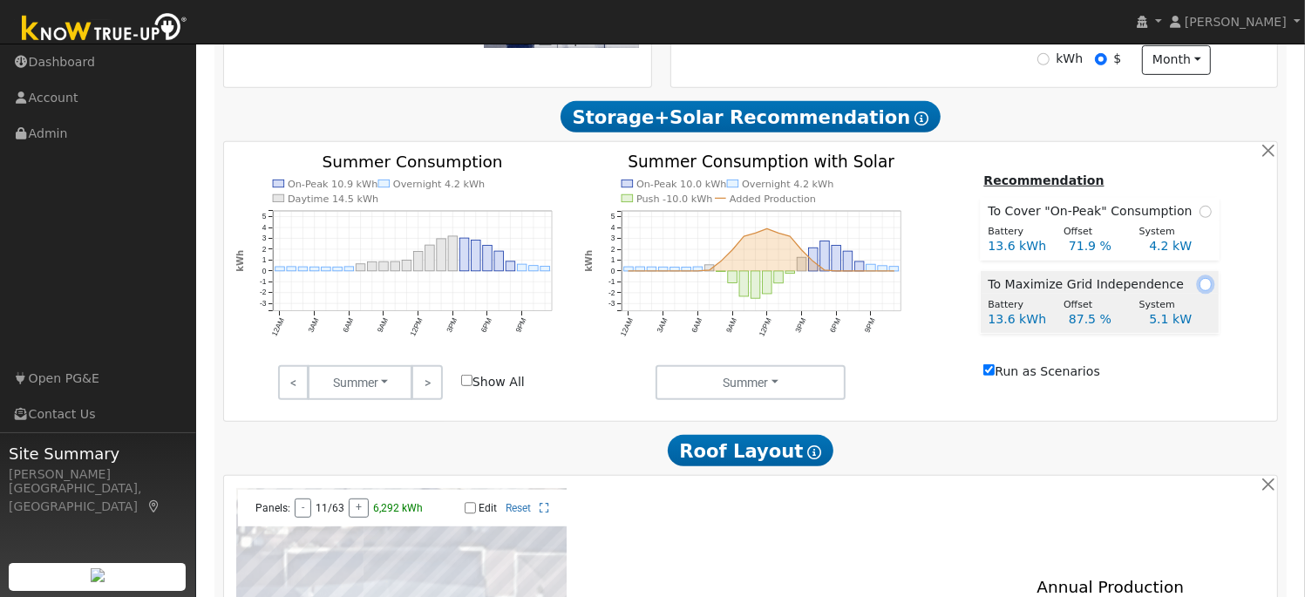
click at [1200, 290] on input "radio" at bounding box center [1206, 284] width 12 height 12
radio input "true"
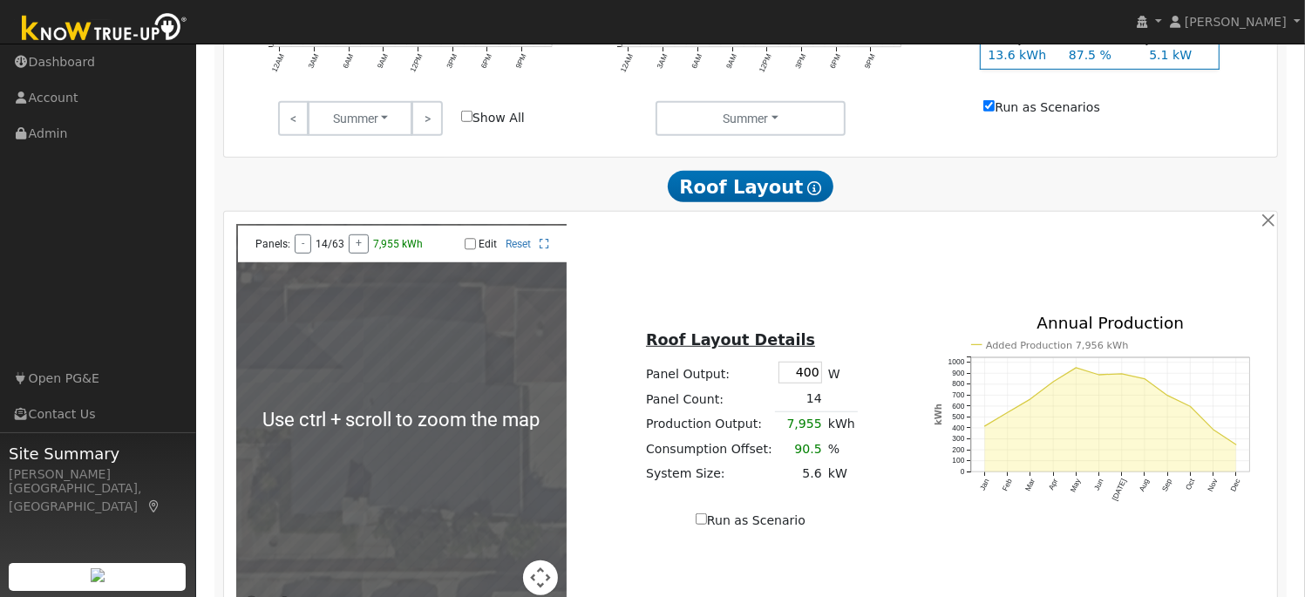
scroll to position [913, 0]
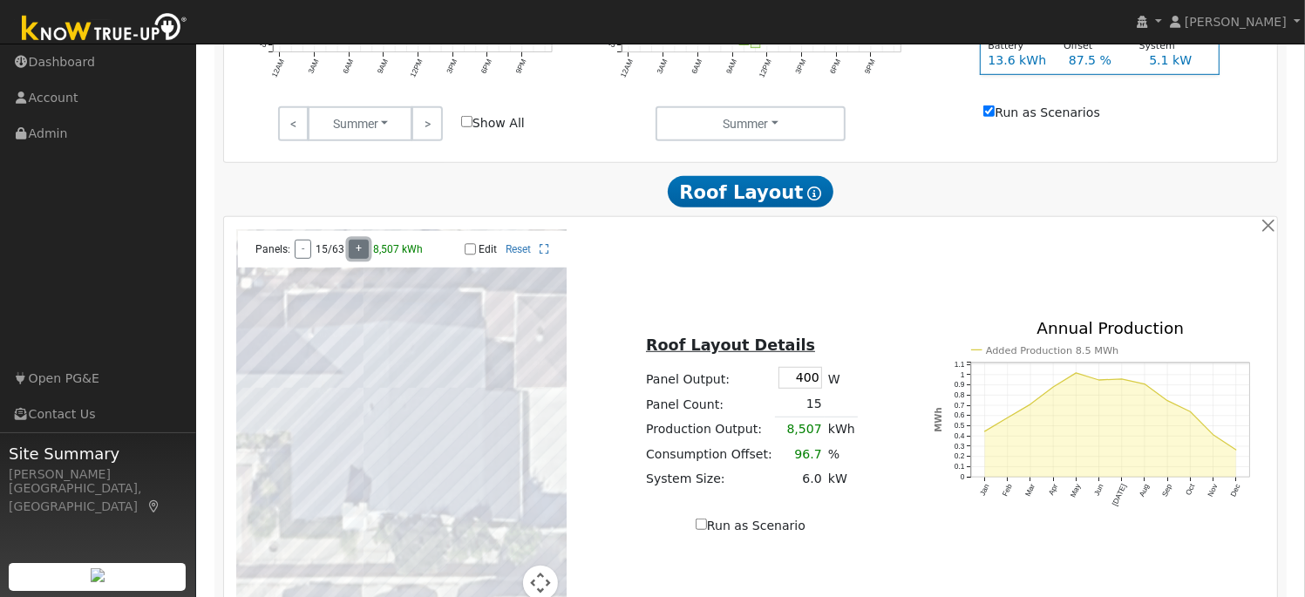
click at [353, 259] on button "+" at bounding box center [359, 249] width 20 height 19
click at [353, 257] on button "+" at bounding box center [359, 249] width 20 height 19
click at [358, 259] on button "+" at bounding box center [359, 249] width 20 height 19
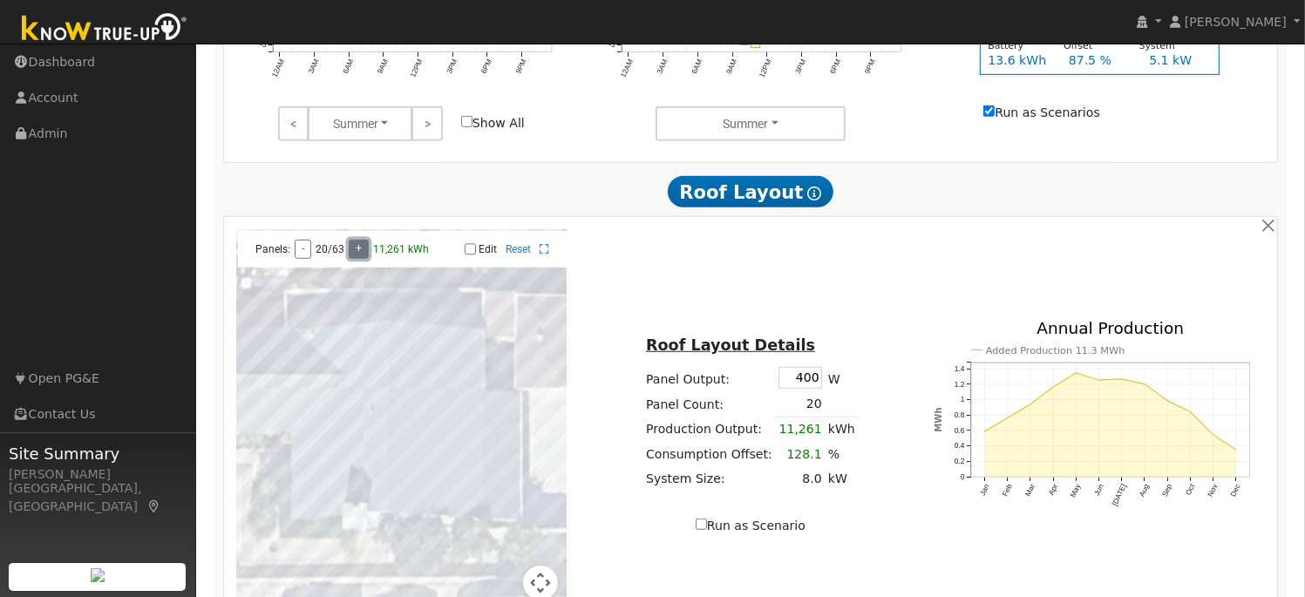
click at [358, 259] on button "+" at bounding box center [359, 249] width 20 height 19
click at [357, 259] on button "+" at bounding box center [359, 249] width 20 height 19
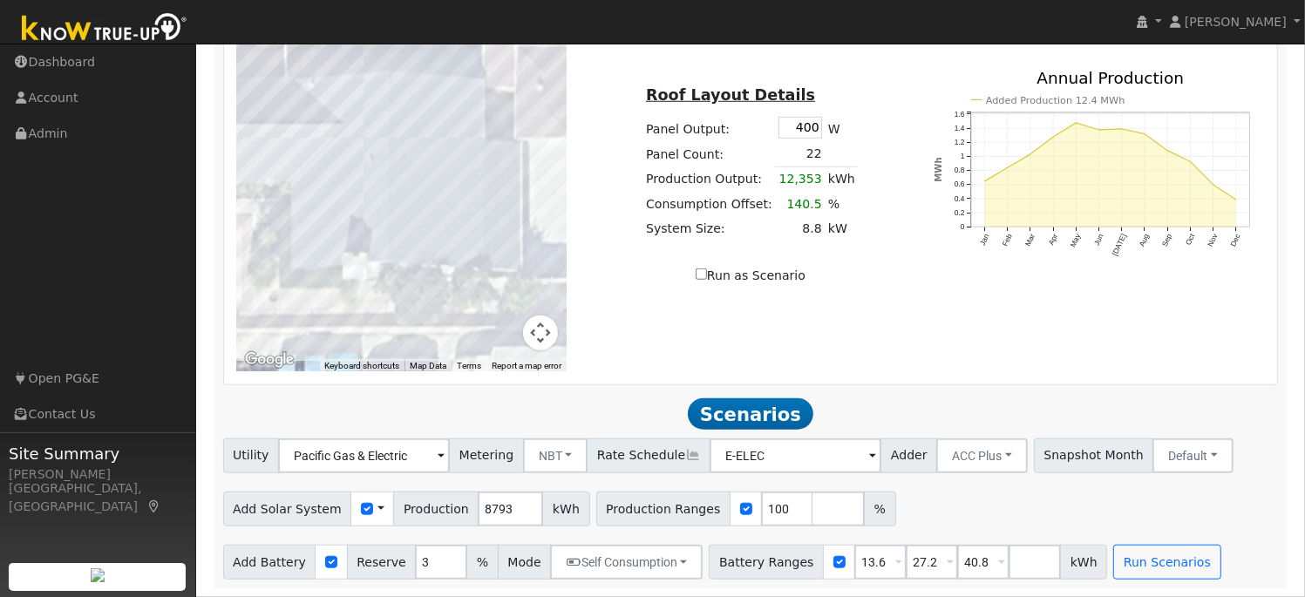
scroll to position [1171, 0]
drag, startPoint x: 855, startPoint y: 568, endPoint x: 810, endPoint y: 569, distance: 45.3
click at [810, 568] on div "Battery Ranges 13.6 Overrides Reserve % Mode None None Self Consumption Peak Sa…" at bounding box center [908, 562] width 398 height 35
type input "10"
drag, startPoint x: 881, startPoint y: 564, endPoint x: 942, endPoint y: 562, distance: 61.0
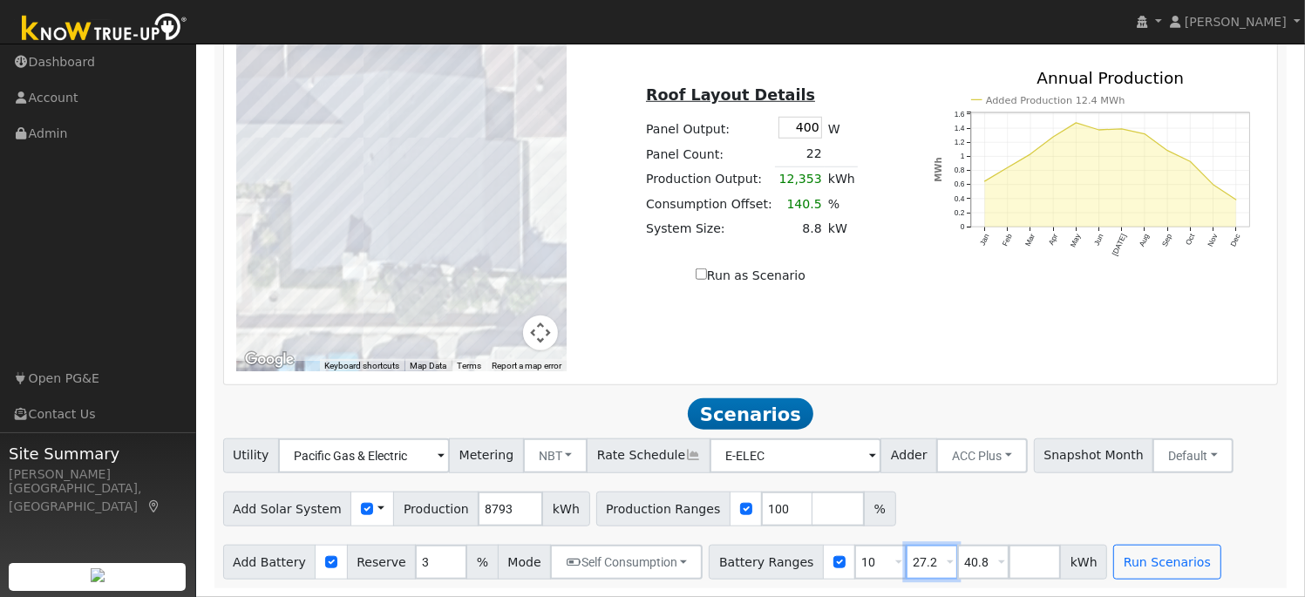
click at [914, 564] on span "27.2 Overrides Reserve % Mode None None Self Consumption Peak Savings ACC High …" at bounding box center [932, 562] width 52 height 35
type input "15"
drag, startPoint x: 931, startPoint y: 565, endPoint x: 1001, endPoint y: 557, distance: 70.2
click at [984, 562] on div "Battery Ranges 10 Overrides Reserve % Mode None None Self Consumption Peak Savi…" at bounding box center [908, 562] width 398 height 35
type input "20"
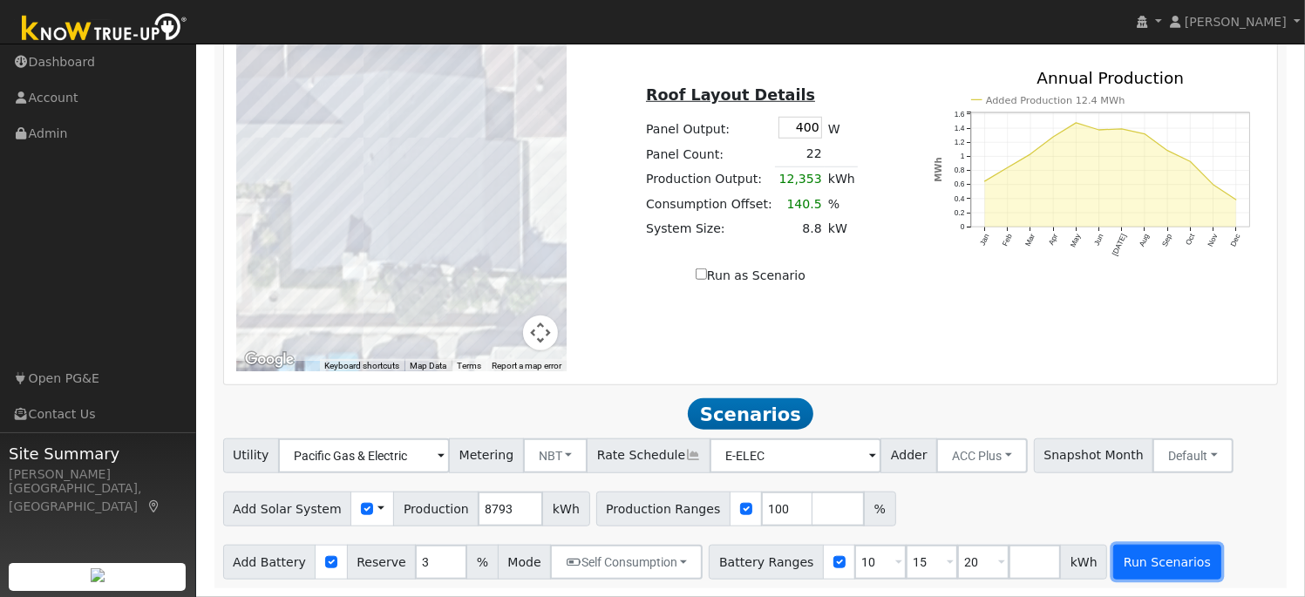
click at [1120, 569] on button "Run Scenarios" at bounding box center [1166, 562] width 107 height 35
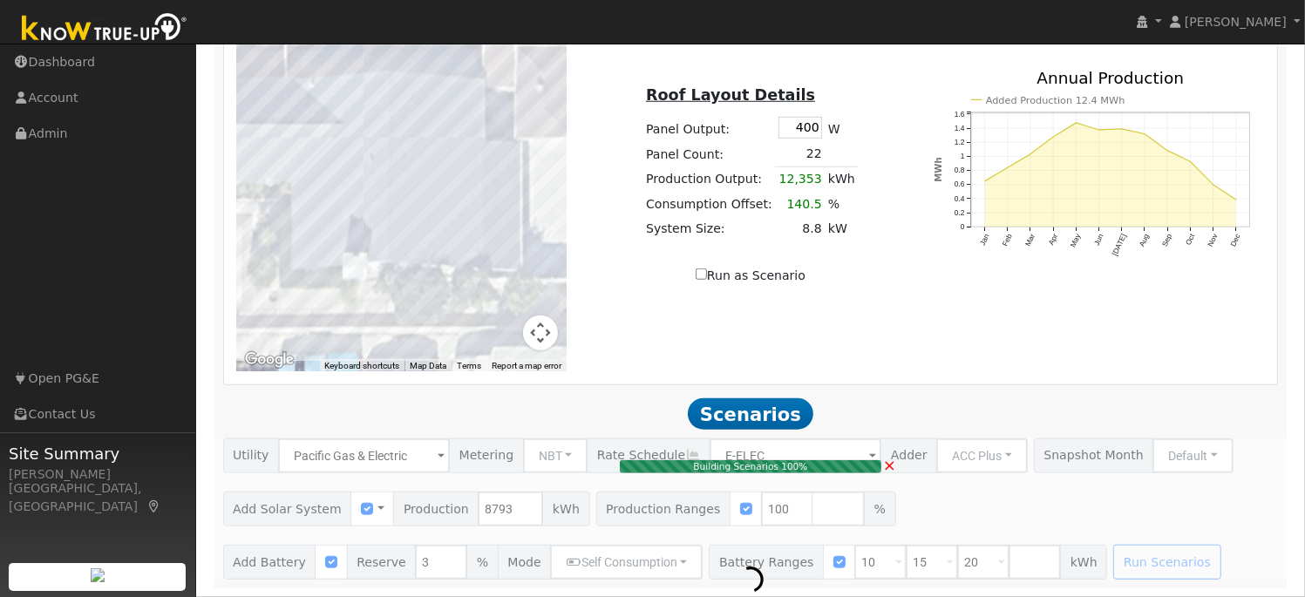
type input "5.9"
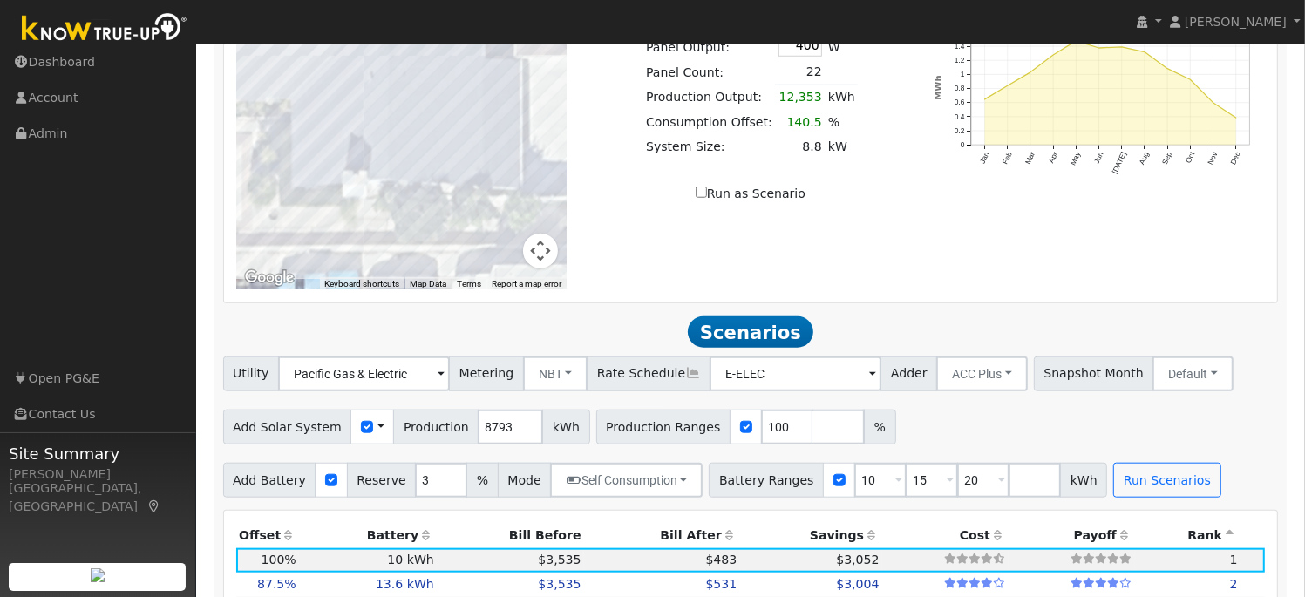
scroll to position [1257, 0]
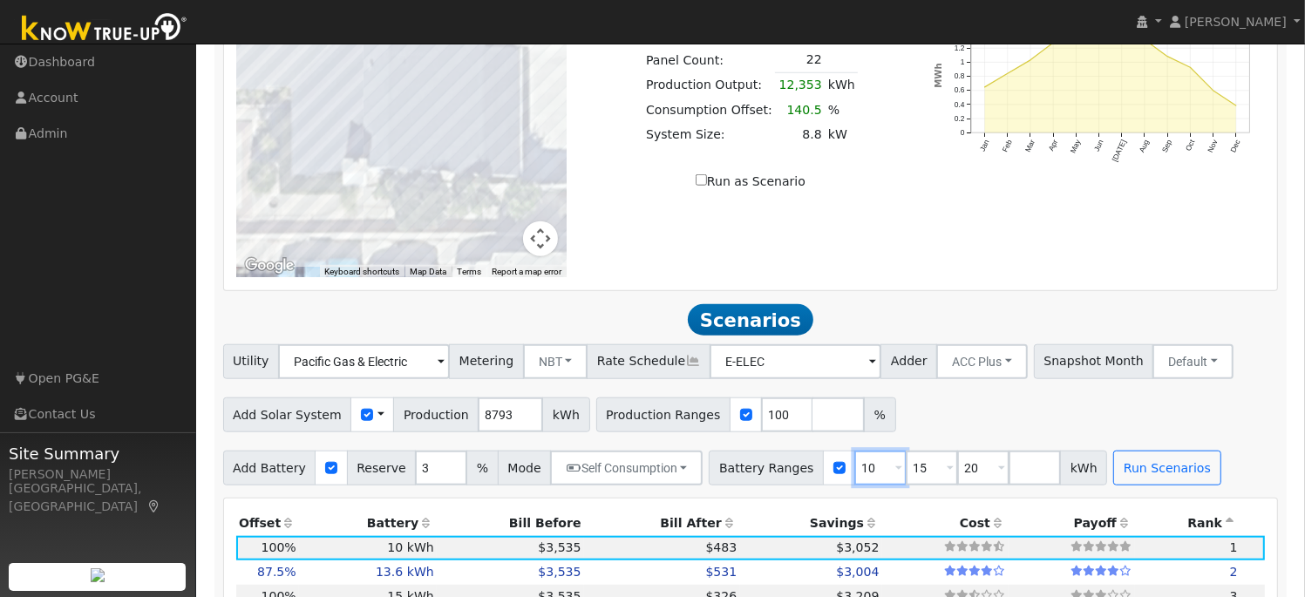
drag, startPoint x: 845, startPoint y: 476, endPoint x: 812, endPoint y: 490, distance: 35.1
click at [854, 479] on input "10" at bounding box center [880, 468] width 52 height 35
type input "5"
drag, startPoint x: 881, startPoint y: 478, endPoint x: 861, endPoint y: 501, distance: 30.9
click at [859, 485] on div "Battery Ranges 5 Overrides Reserve % Mode None None Self Consumption Peak Savin…" at bounding box center [908, 468] width 398 height 35
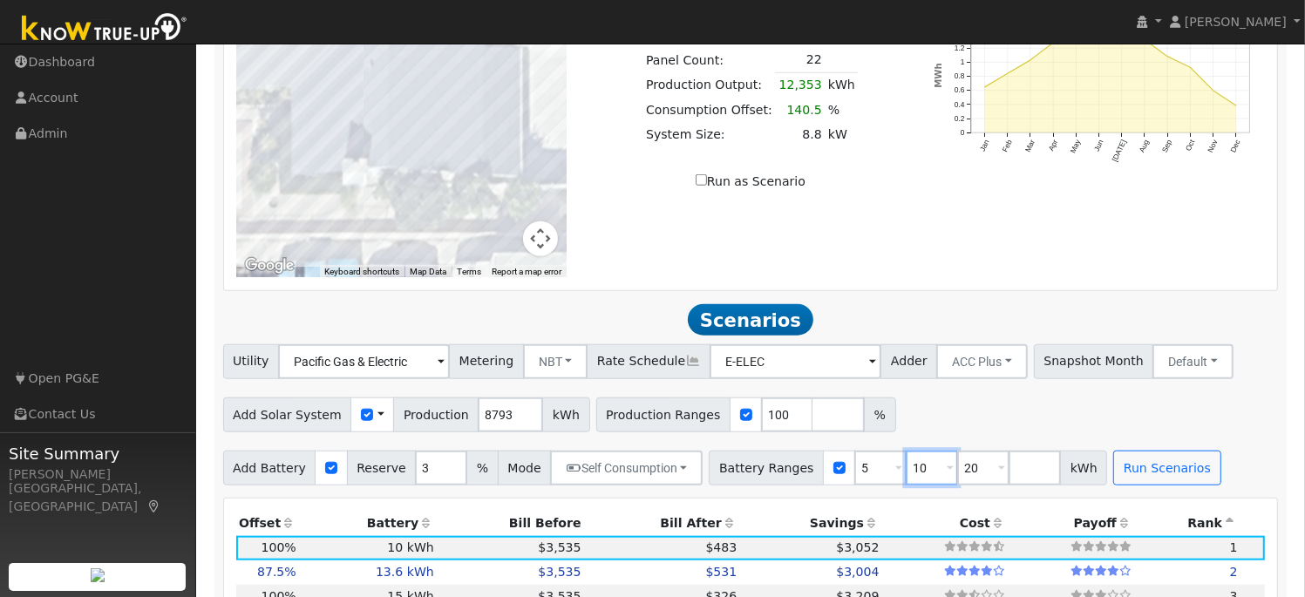
type input "10"
drag, startPoint x: 948, startPoint y: 479, endPoint x: 941, endPoint y: 523, distance: 45.0
click at [957, 486] on input "20" at bounding box center [983, 468] width 52 height 35
type input "0"
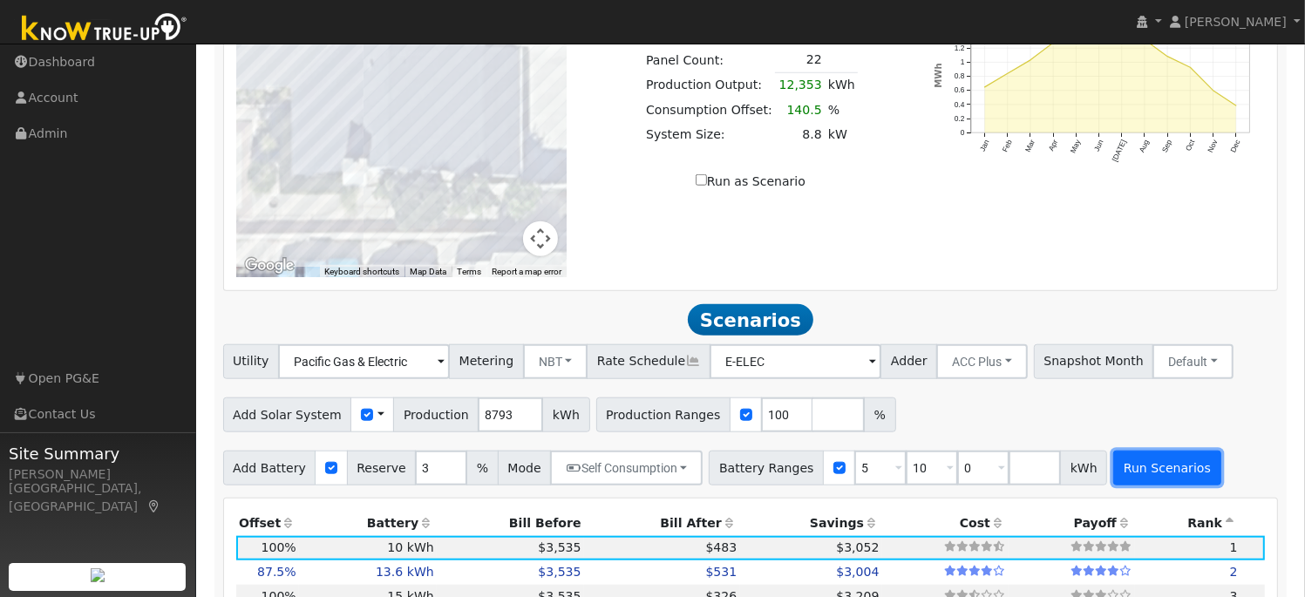
type input "5"
type input "10"
click at [1138, 478] on button "Run Scenarios" at bounding box center [1166, 468] width 107 height 35
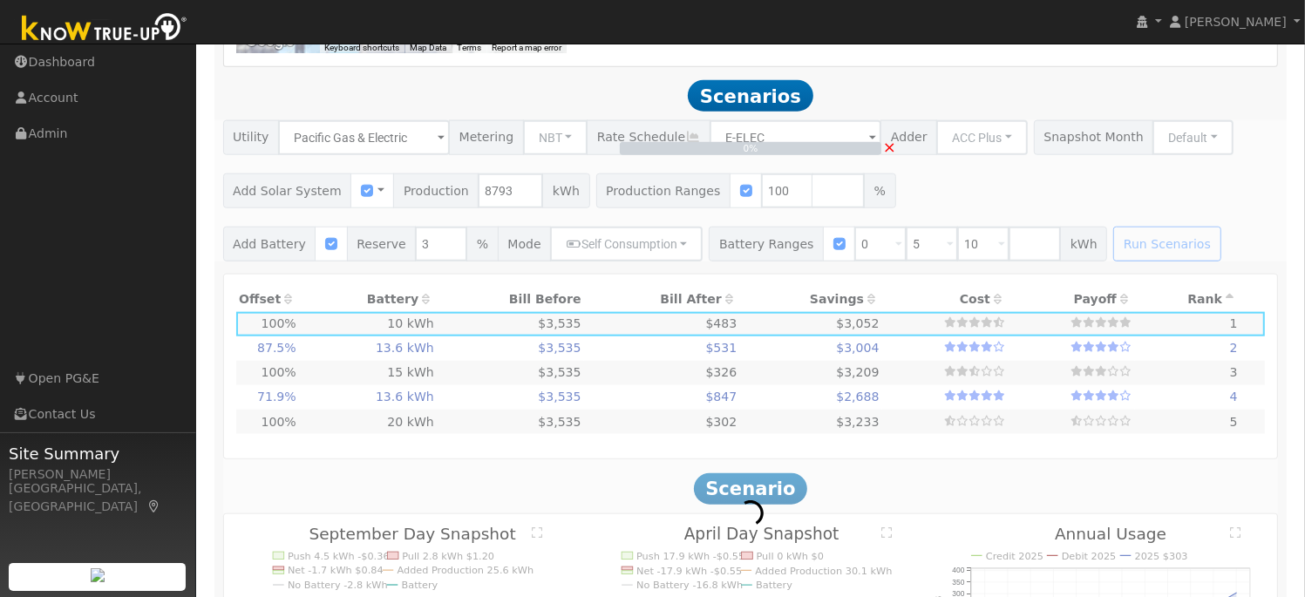
scroll to position [1516, 0]
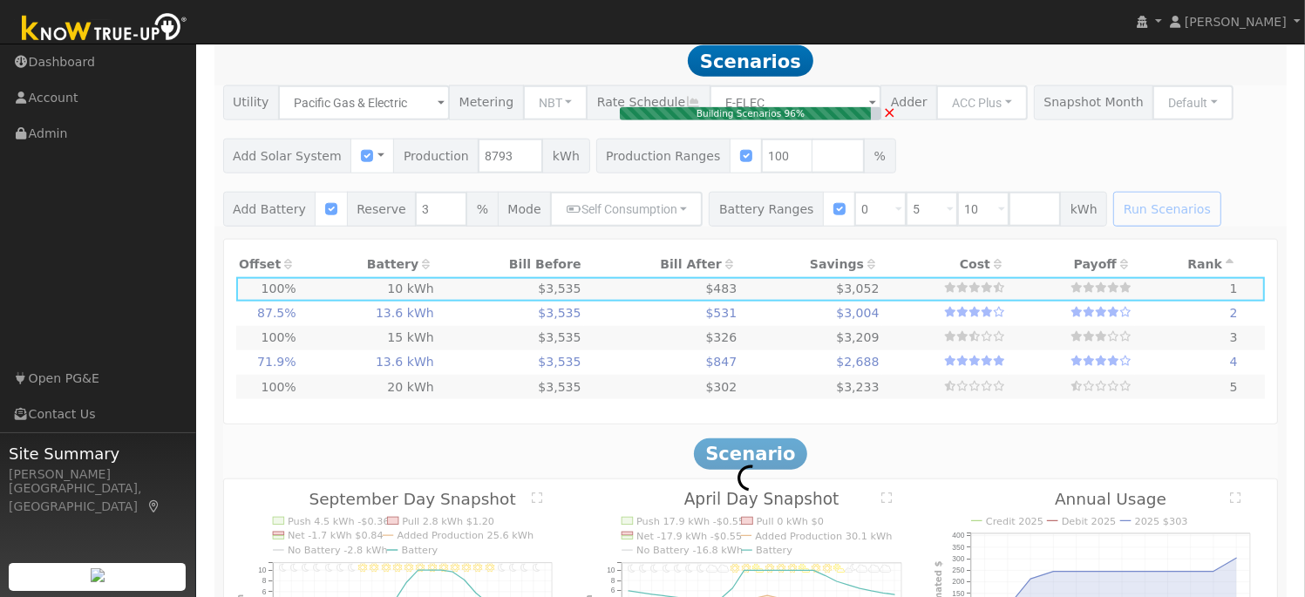
type input "$6,000"
type input "$7,955"
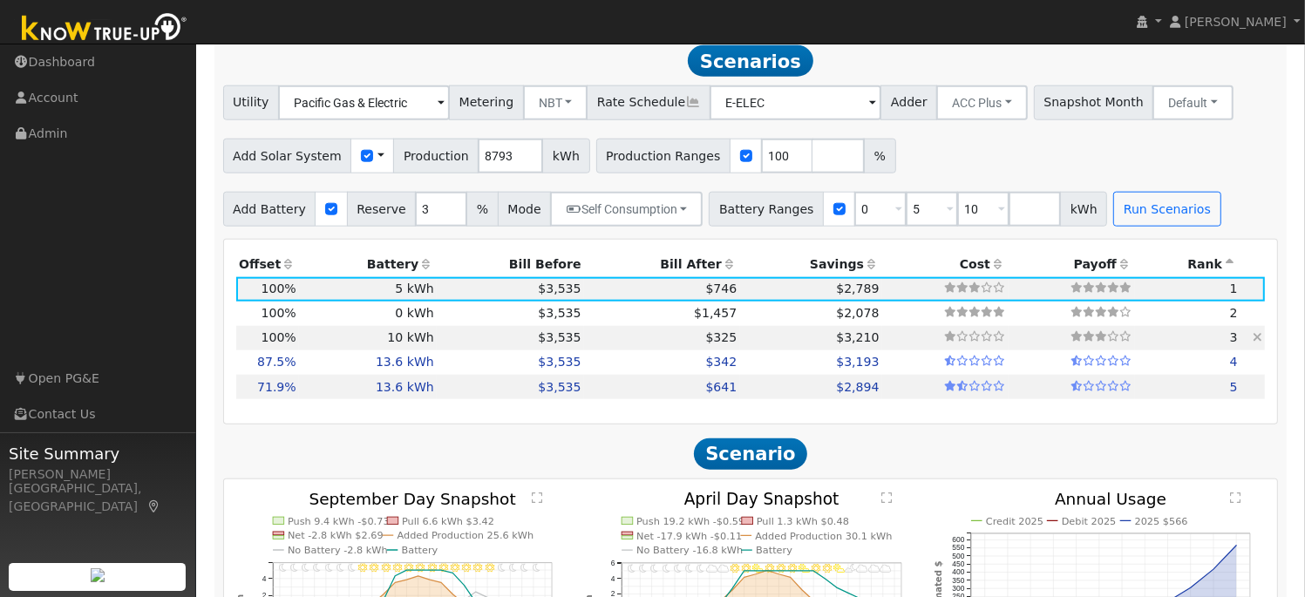
click at [786, 348] on td "$3,210" at bounding box center [811, 338] width 142 height 24
type input "$12,000"
type input "$9,755"
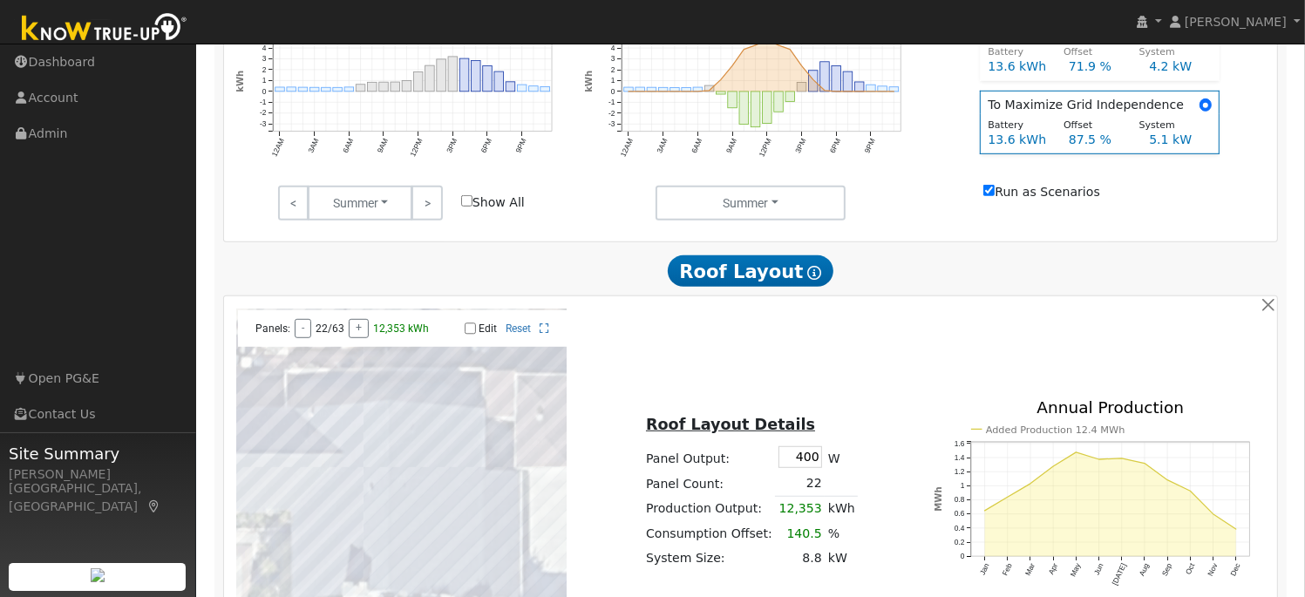
scroll to position [870, 0]
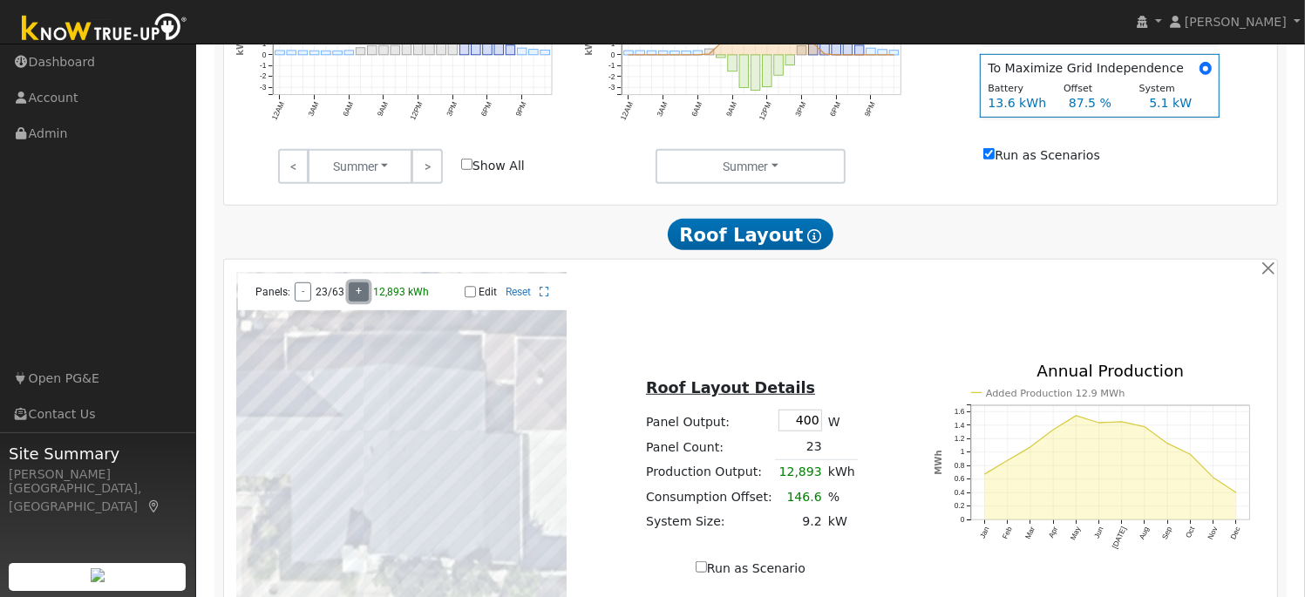
click at [354, 298] on button "+" at bounding box center [359, 291] width 20 height 19
drag, startPoint x: 796, startPoint y: 429, endPoint x: 836, endPoint y: 428, distance: 40.1
click at [836, 428] on tr "Panel Output: 400 W" at bounding box center [750, 421] width 215 height 28
type input "440"
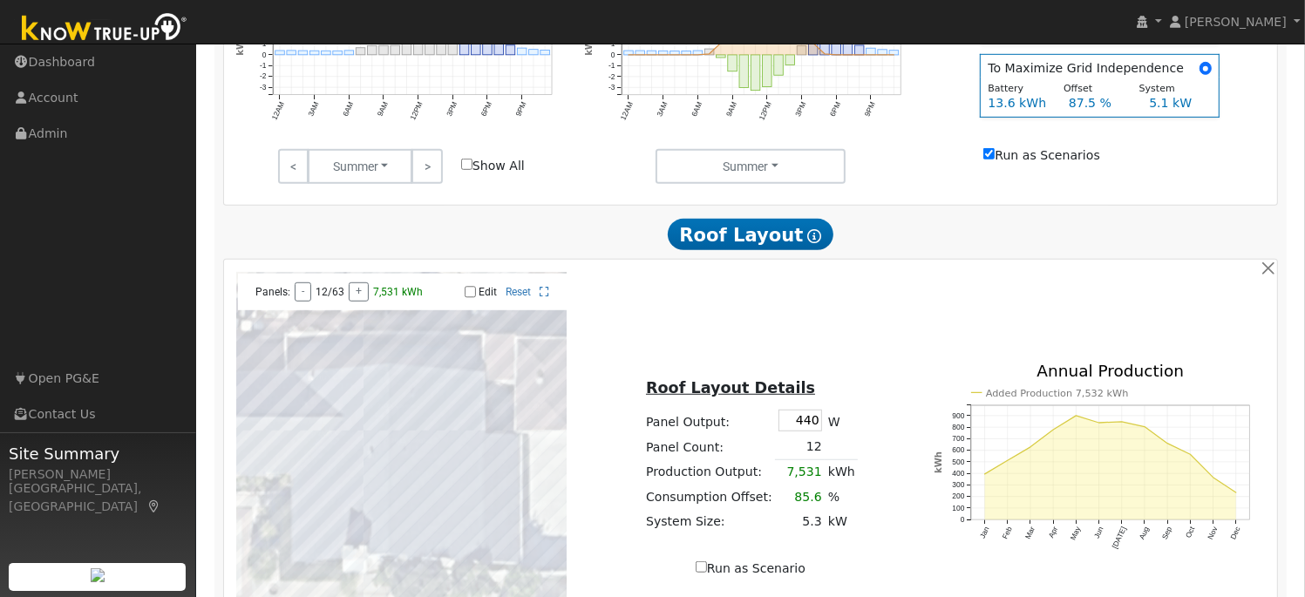
click at [873, 450] on div "Roof Layout Details Panel Output: 440 W Panel Count: 12 Production Output: 7,53…" at bounding box center [751, 468] width 350 height 220
click at [350, 296] on button "+" at bounding box center [359, 291] width 20 height 19
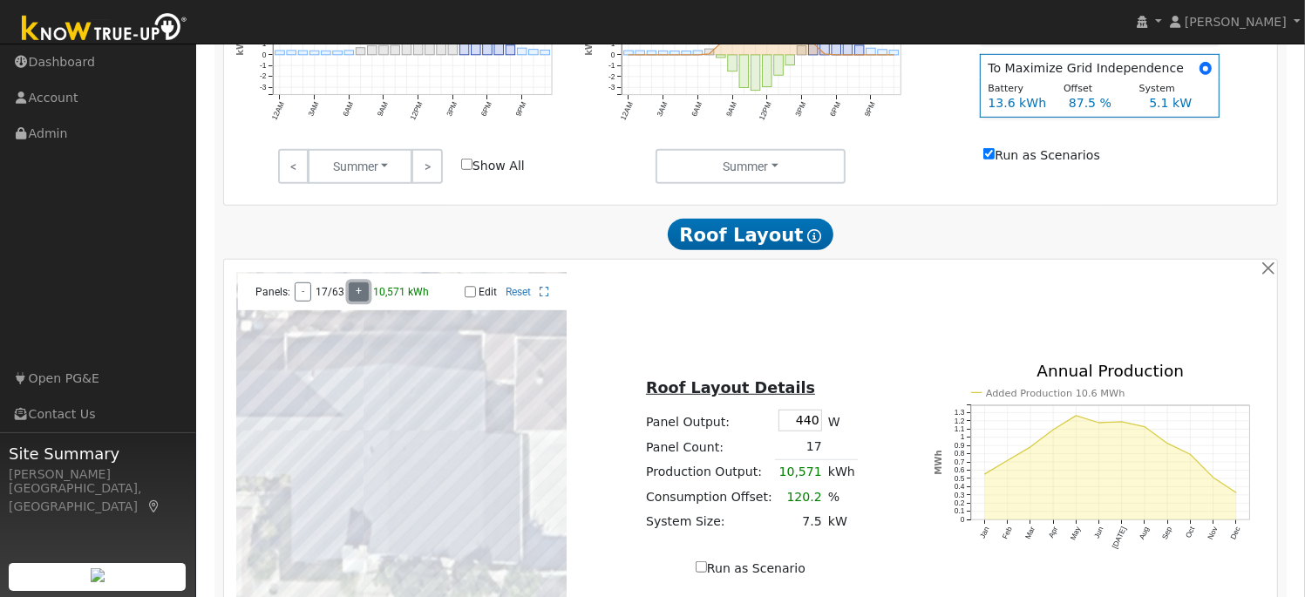
click at [350, 296] on button "+" at bounding box center [359, 291] width 20 height 19
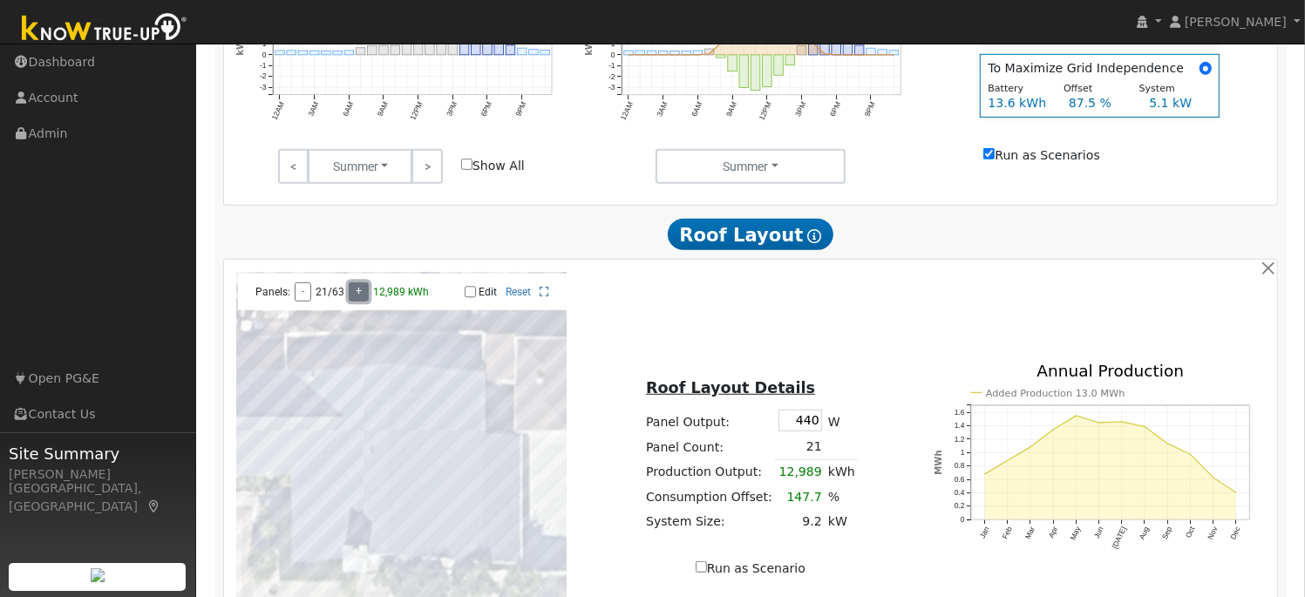
click at [356, 296] on button "+" at bounding box center [359, 291] width 20 height 19
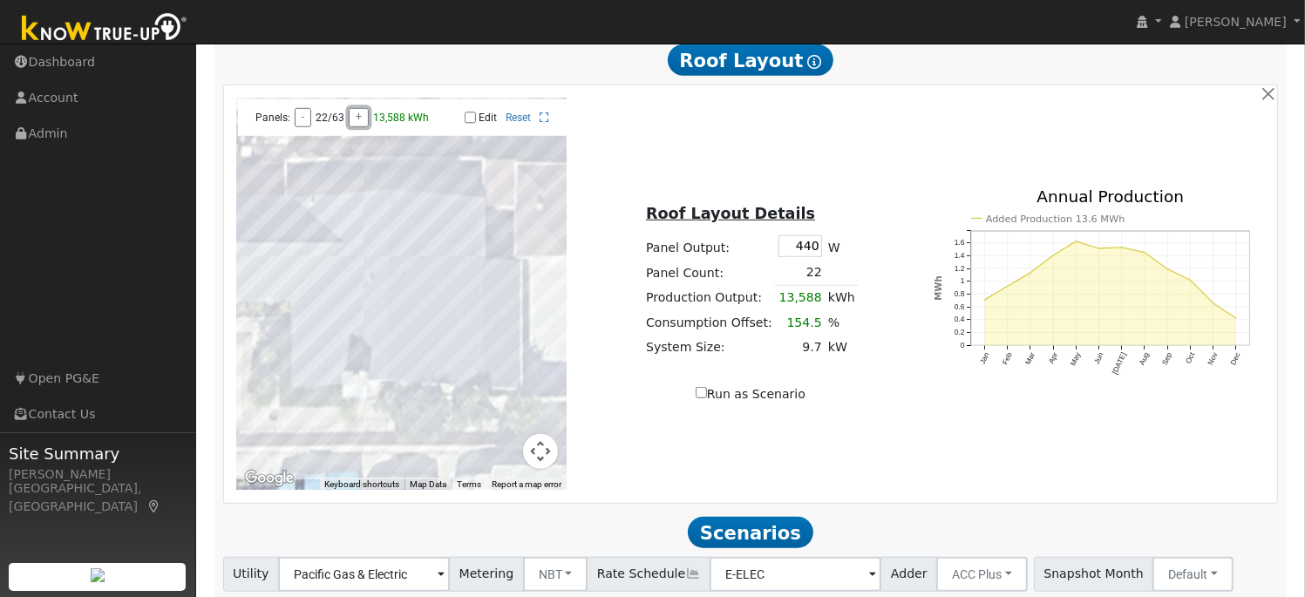
scroll to position [1064, 0]
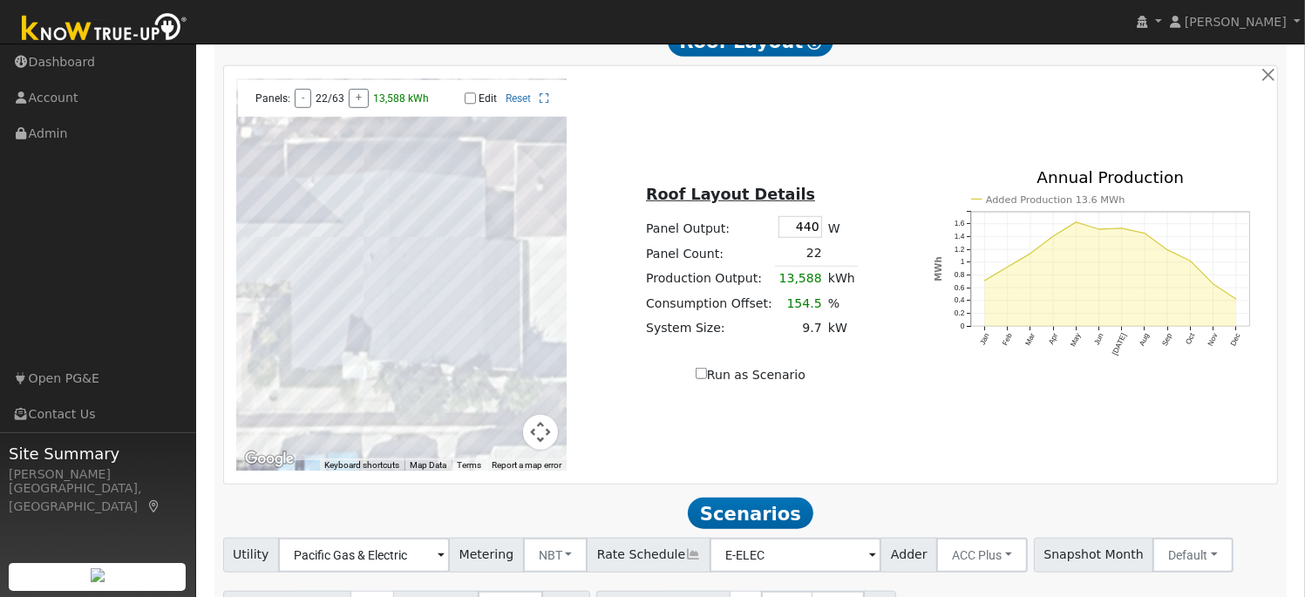
click at [706, 379] on input "Run as Scenario" at bounding box center [701, 373] width 11 height 11
checkbox input "true"
type input "13588"
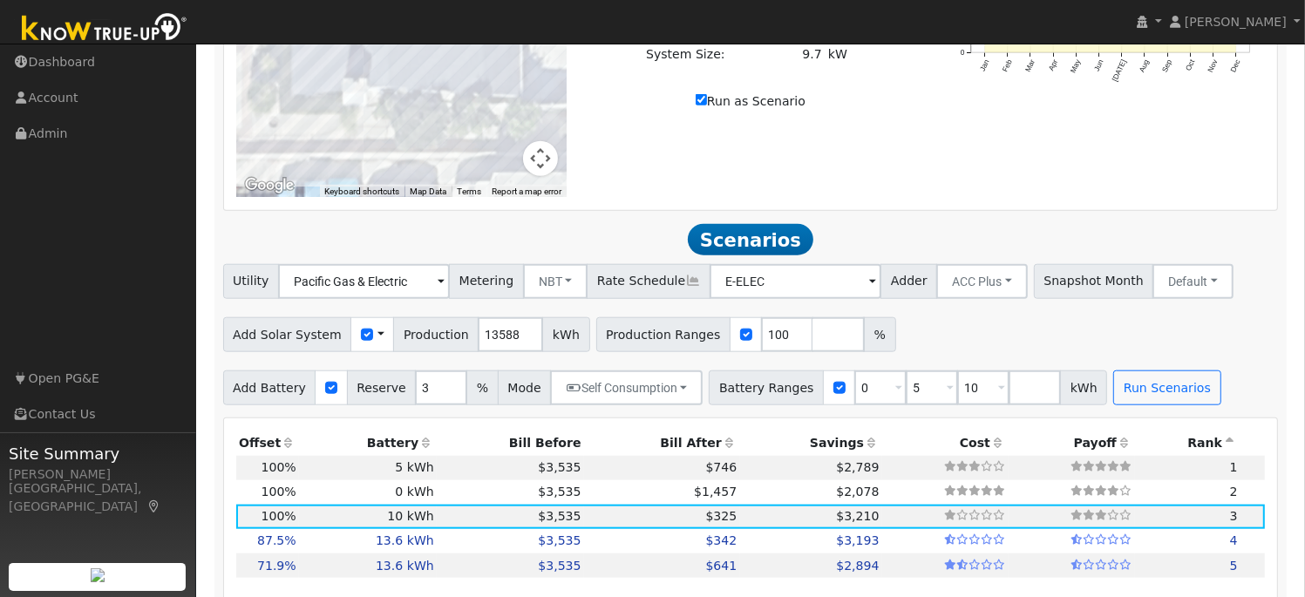
scroll to position [1387, 0]
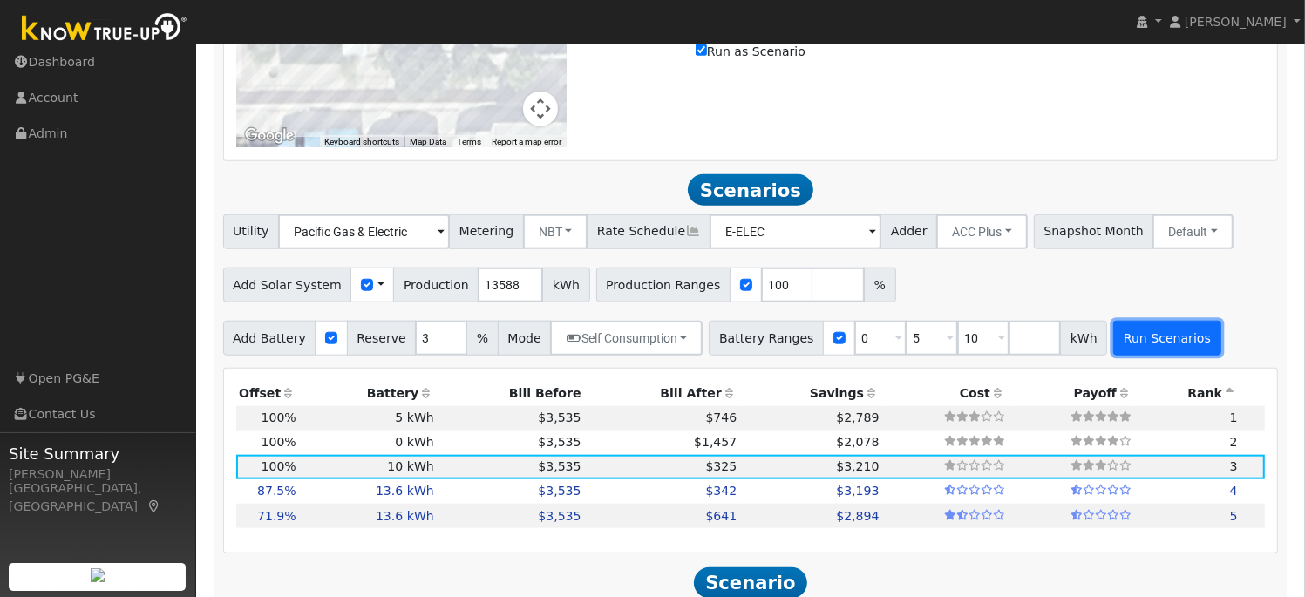
click at [1134, 348] on button "Run Scenarios" at bounding box center [1166, 338] width 107 height 35
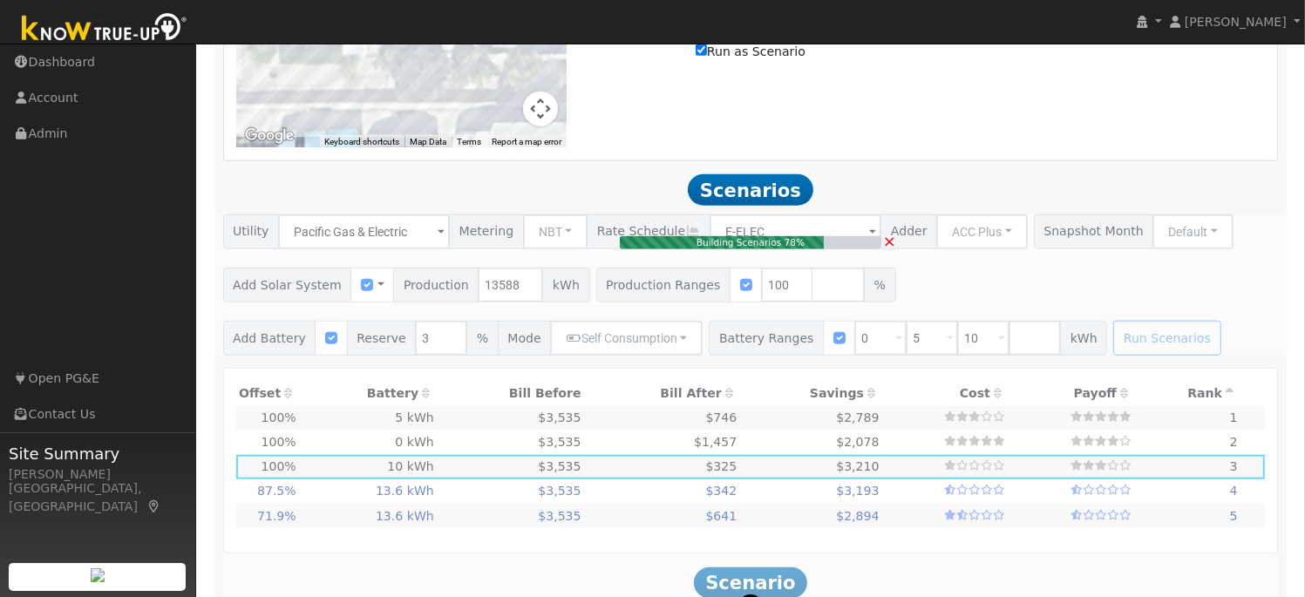
type input "5.1"
type input "$17,953"
type input "$16,320"
type input "$10,282"
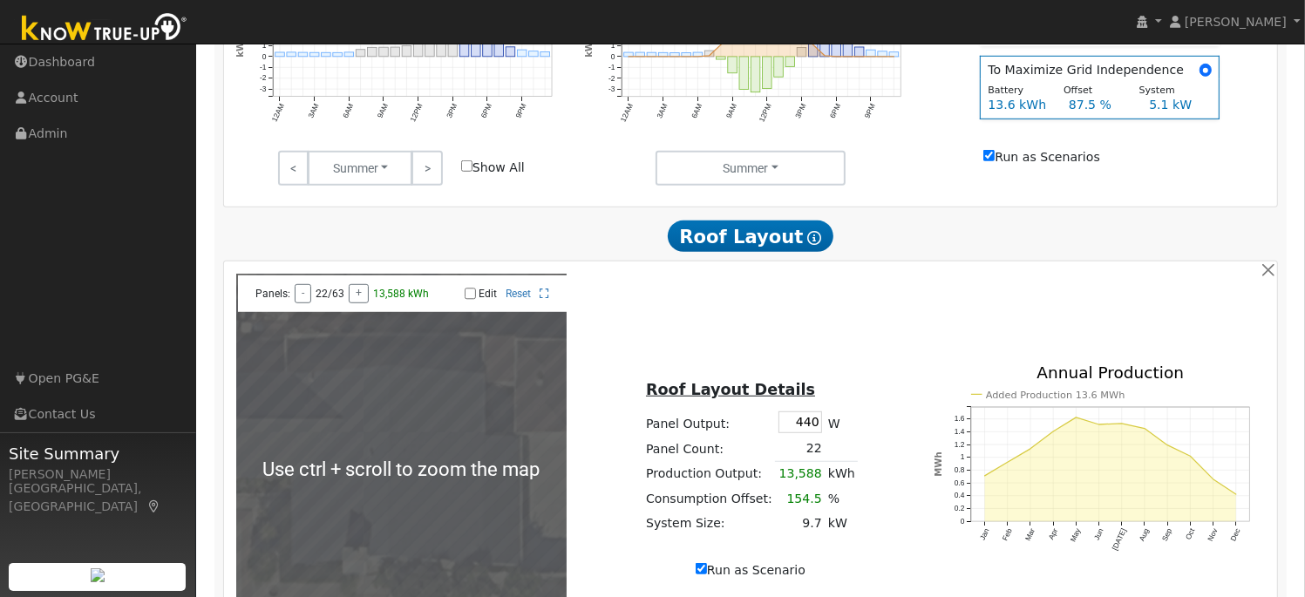
scroll to position [870, 0]
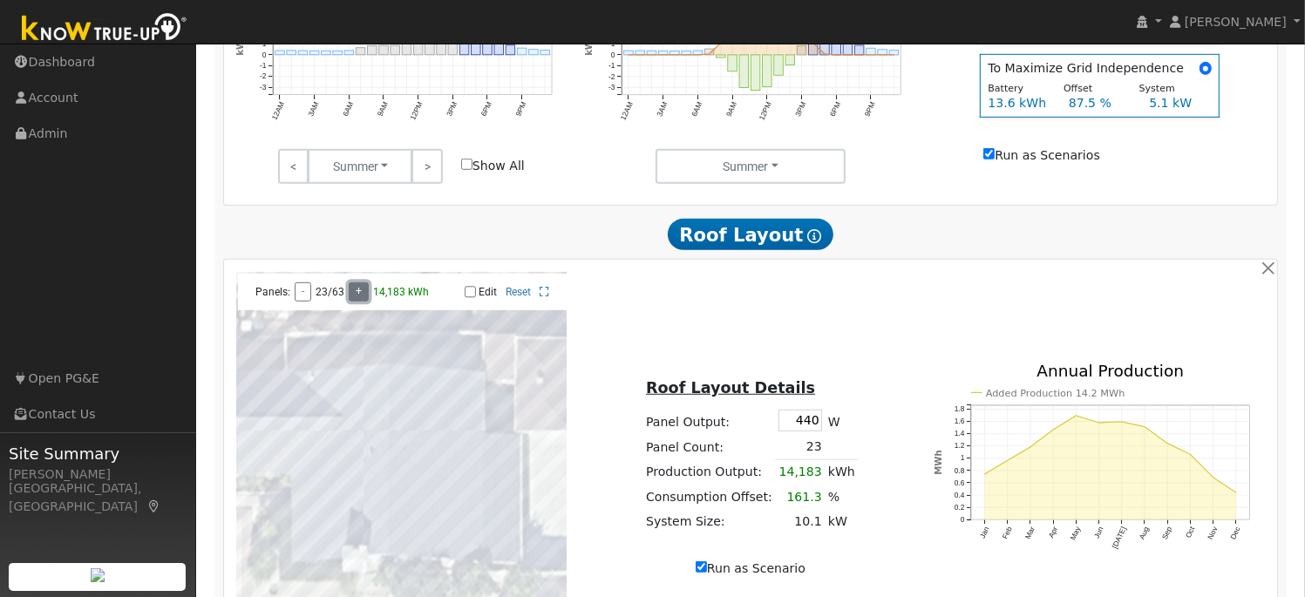
click at [359, 296] on button "+" at bounding box center [359, 291] width 20 height 19
type input "14773"
click at [359, 296] on button "+" at bounding box center [359, 291] width 20 height 19
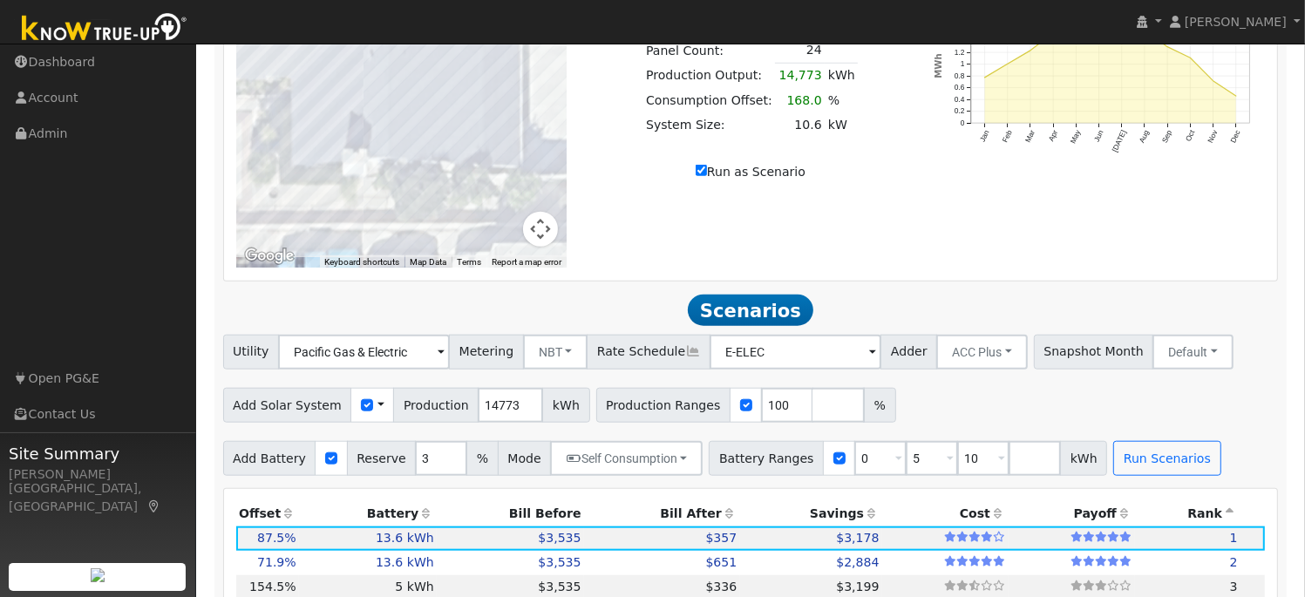
scroll to position [1322, 0]
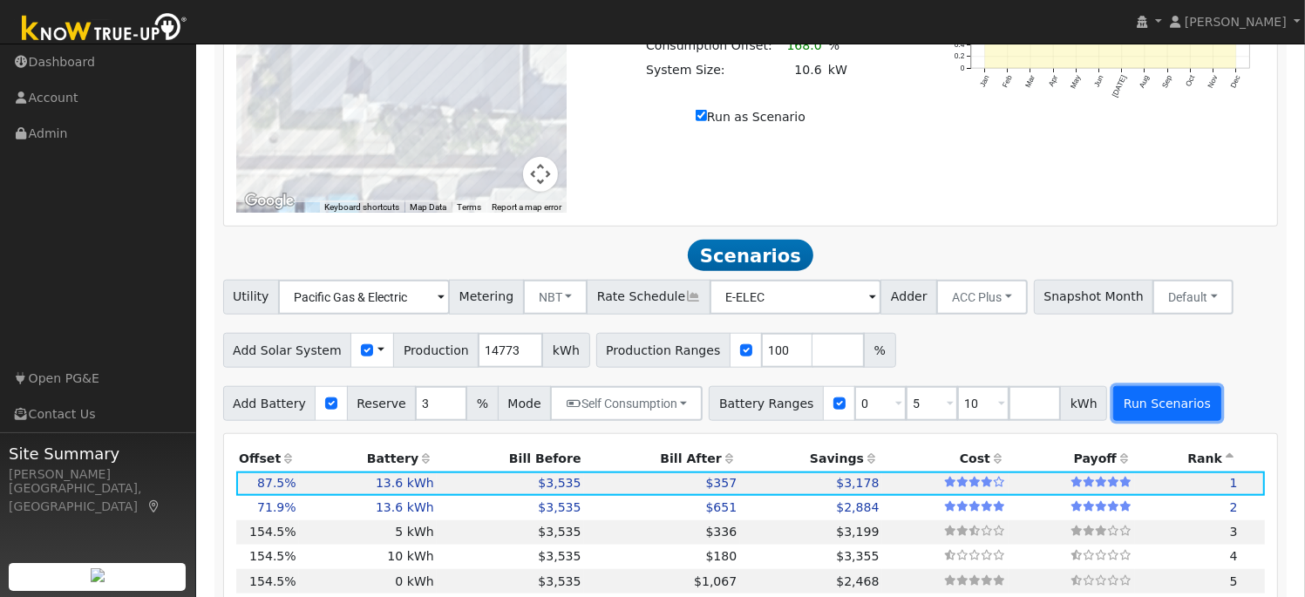
click at [1131, 419] on button "Run Scenarios" at bounding box center [1166, 403] width 107 height 35
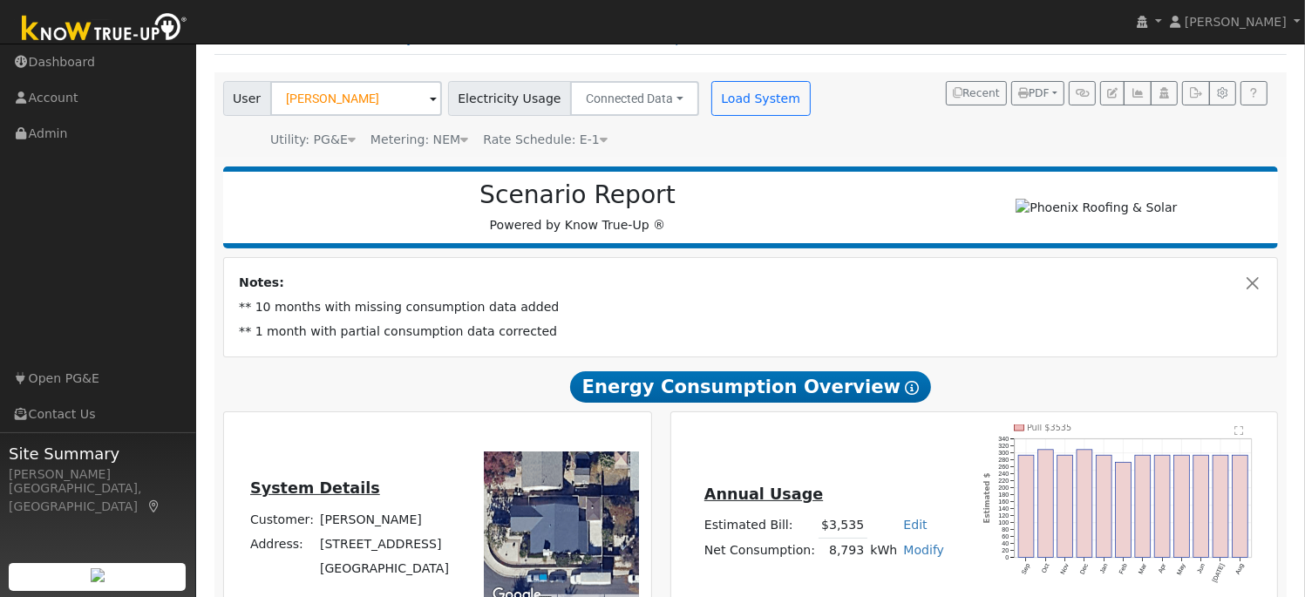
scroll to position [65, 0]
